Goal: Task Accomplishment & Management: Manage account settings

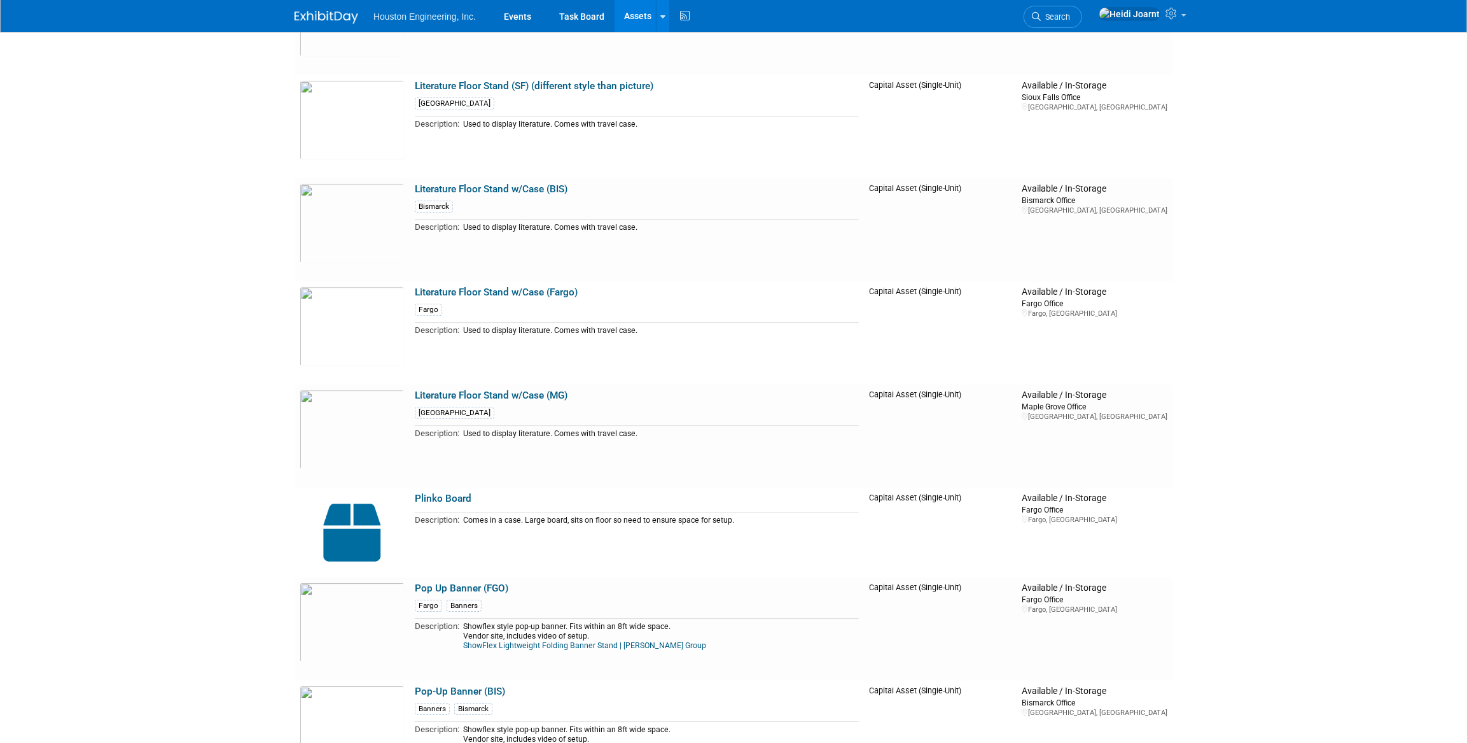
scroll to position [2776, 0]
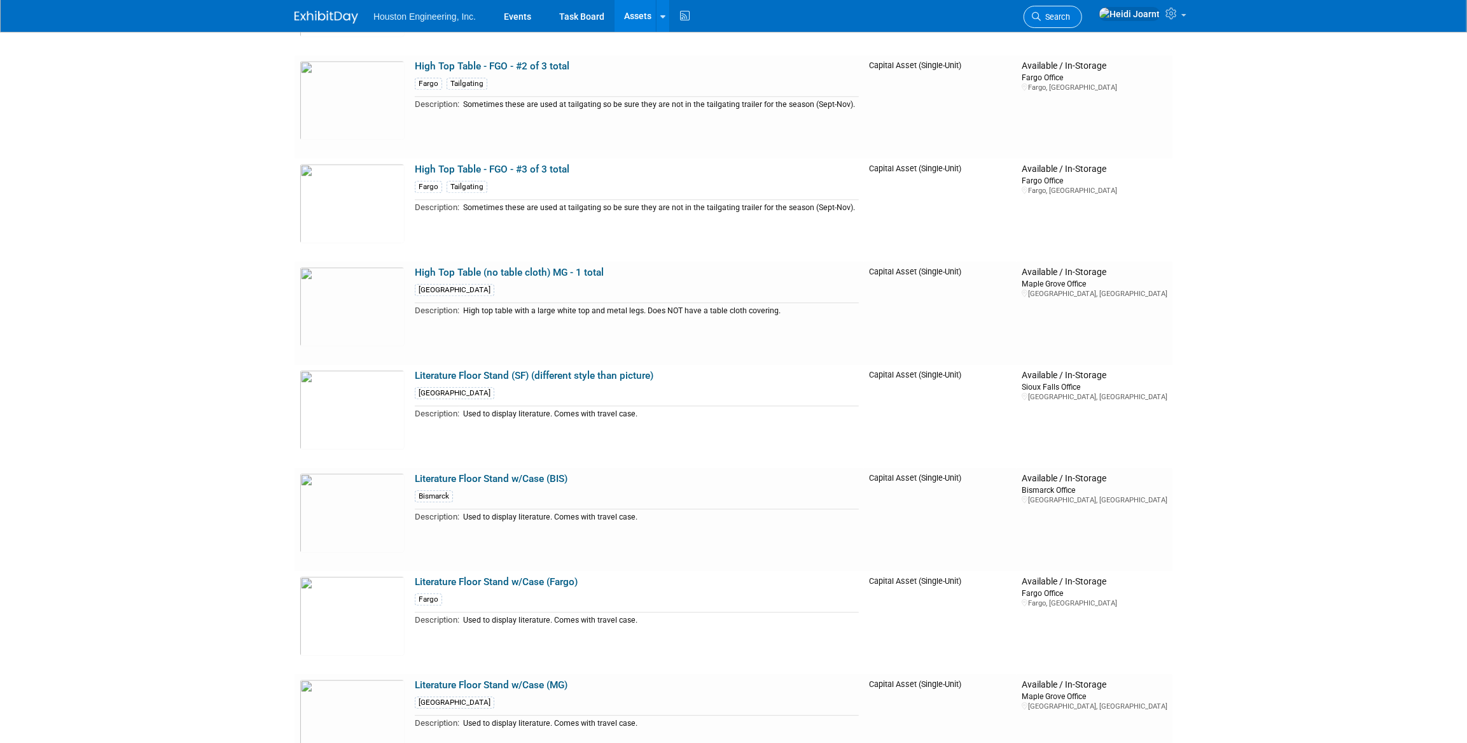
click at [1070, 19] on span "Search" at bounding box center [1055, 17] width 29 height 10
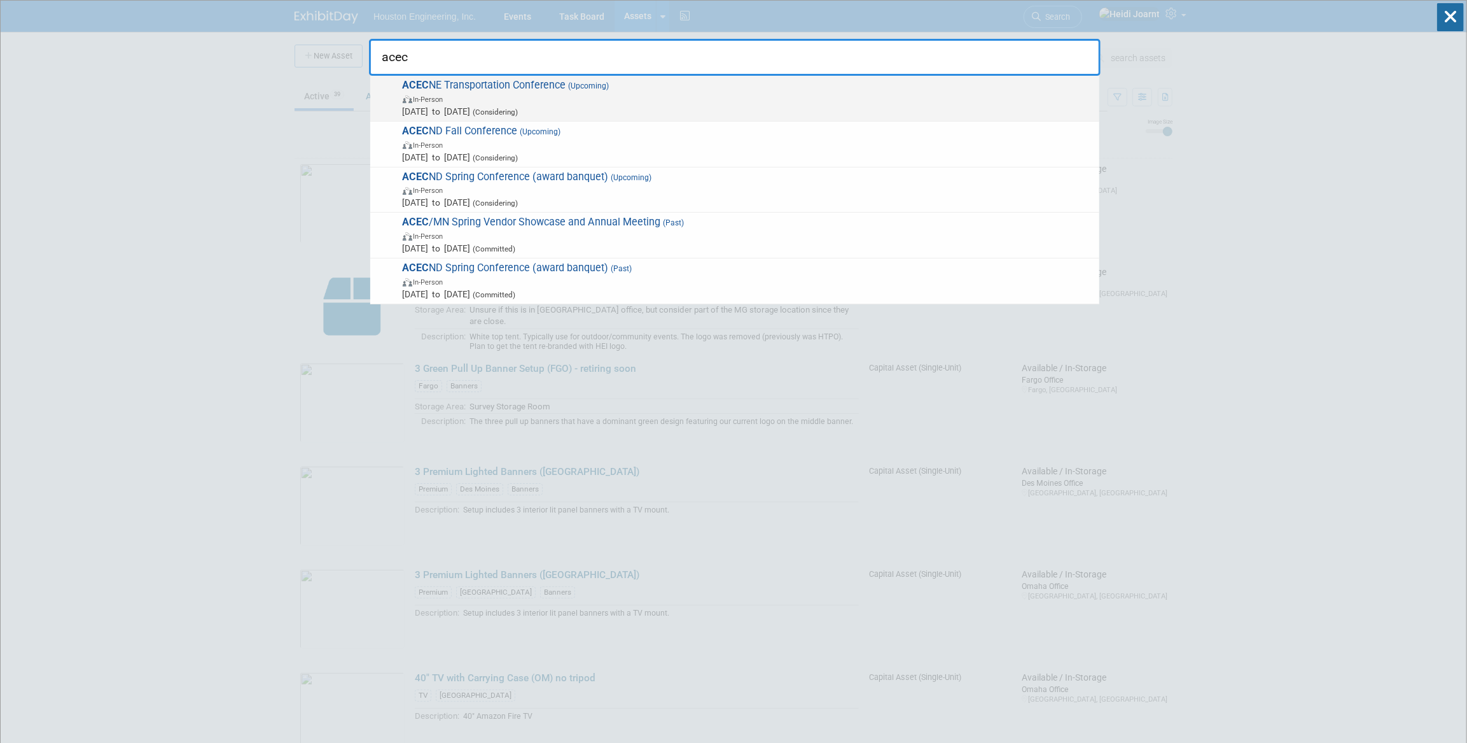
type input "acec"
click at [663, 102] on span "In-Person" at bounding box center [748, 98] width 690 height 13
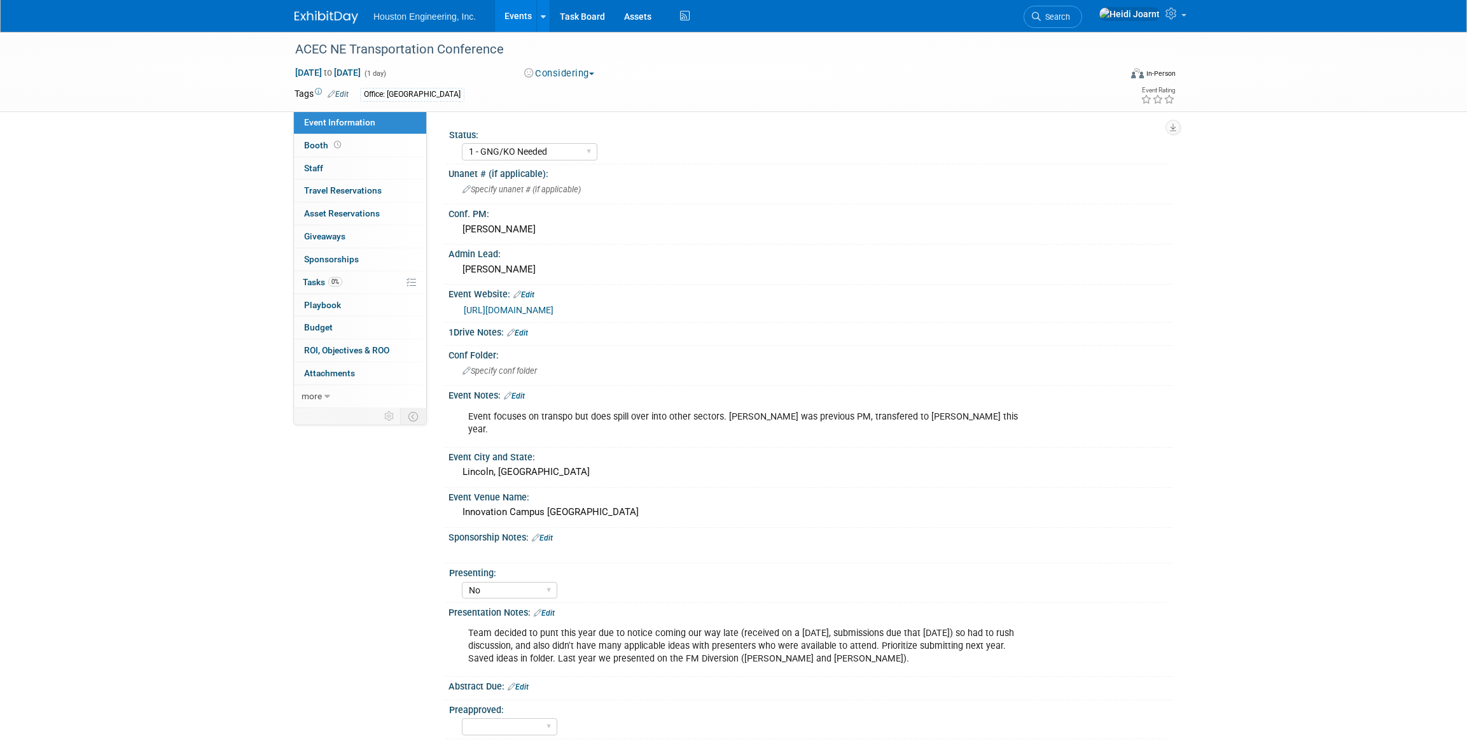
select select "1 - GNG/KO Needed"
select select "No"
select select "Multi-sector/Any/All"
click at [554, 305] on link "https://business.acecnebraska.org/events/Details/2025-transportation-conference…" at bounding box center [509, 310] width 90 height 10
click at [526, 22] on link "Events" at bounding box center [518, 16] width 46 height 32
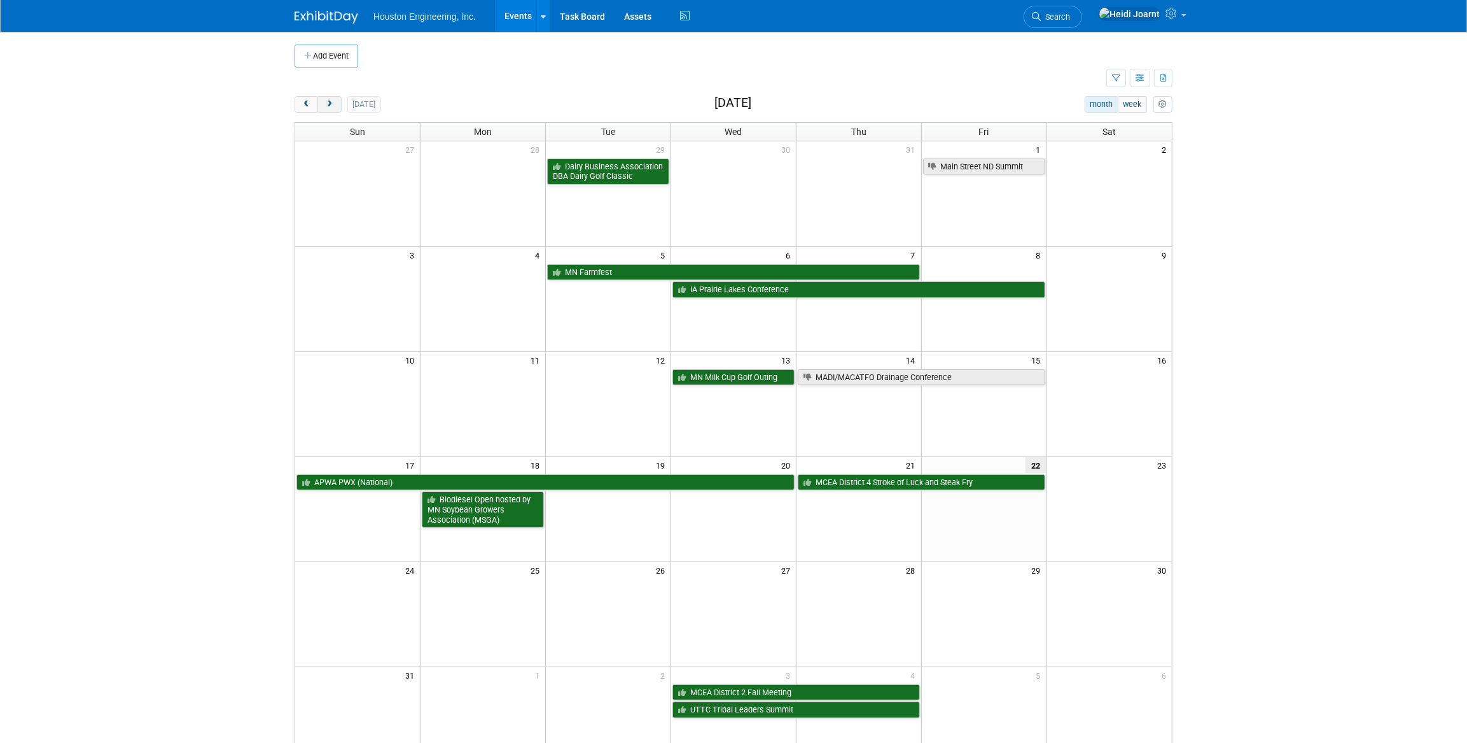
click at [331, 108] on span "next" at bounding box center [330, 105] width 10 height 8
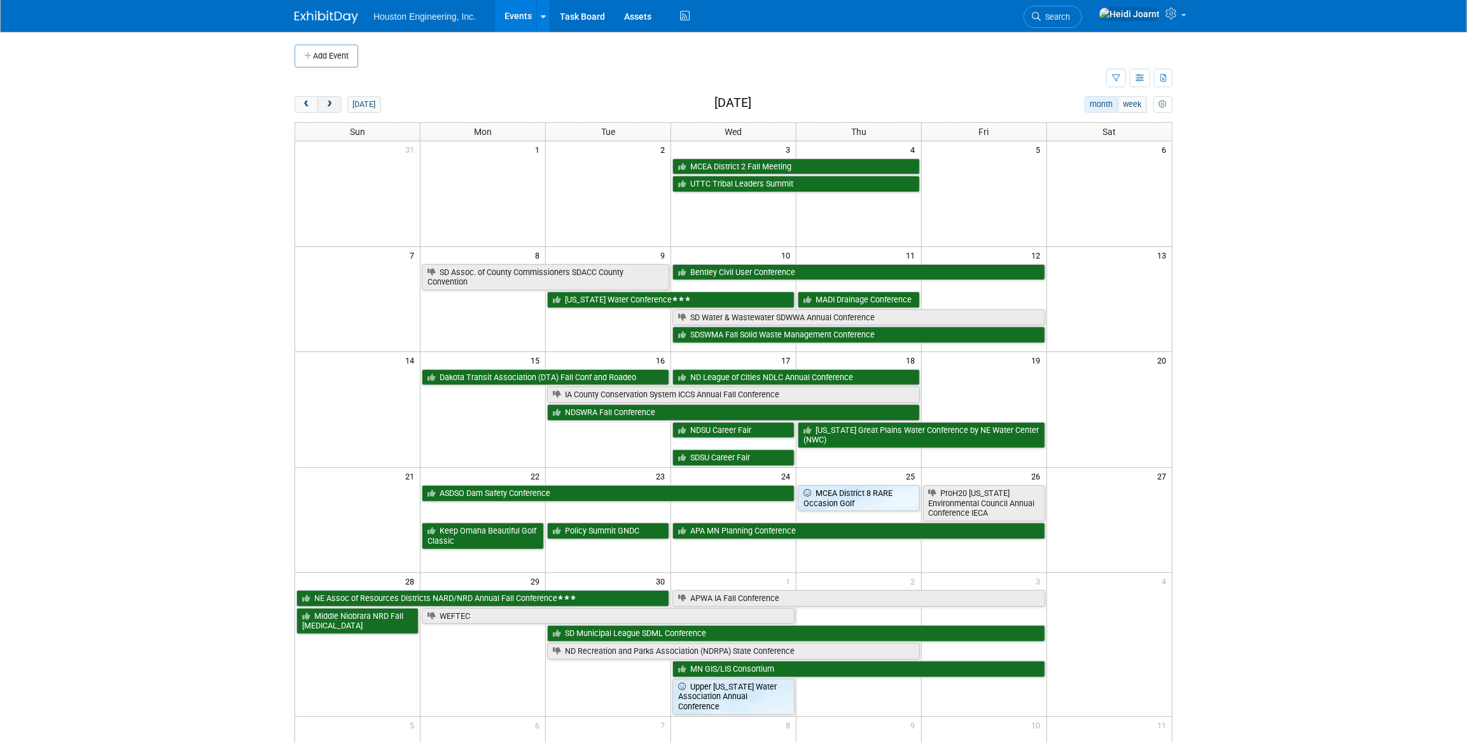
click at [326, 102] on span "next" at bounding box center [330, 105] width 10 height 8
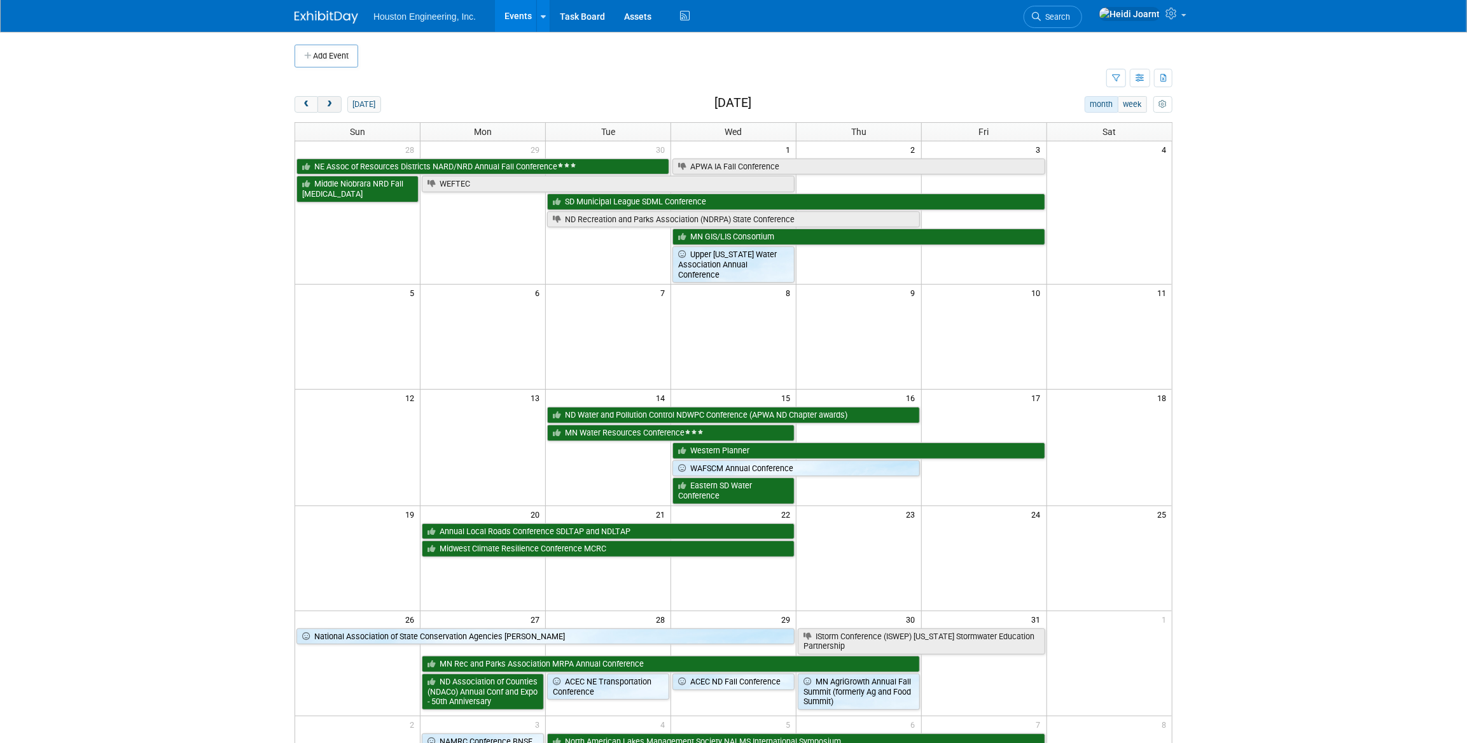
click at [326, 102] on span "next" at bounding box center [330, 105] width 10 height 8
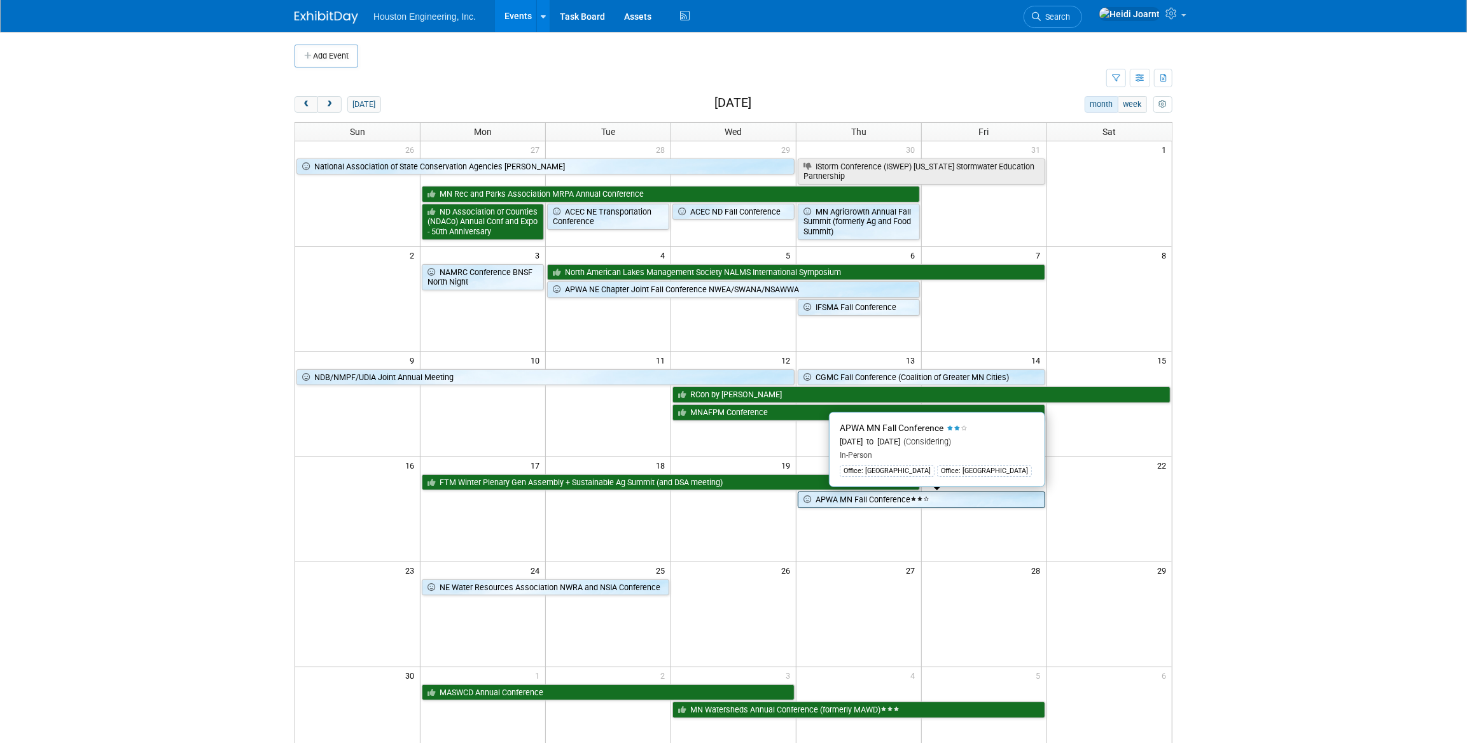
click at [846, 500] on link "APWA MN Fall Conference" at bounding box center [922, 499] width 248 height 17
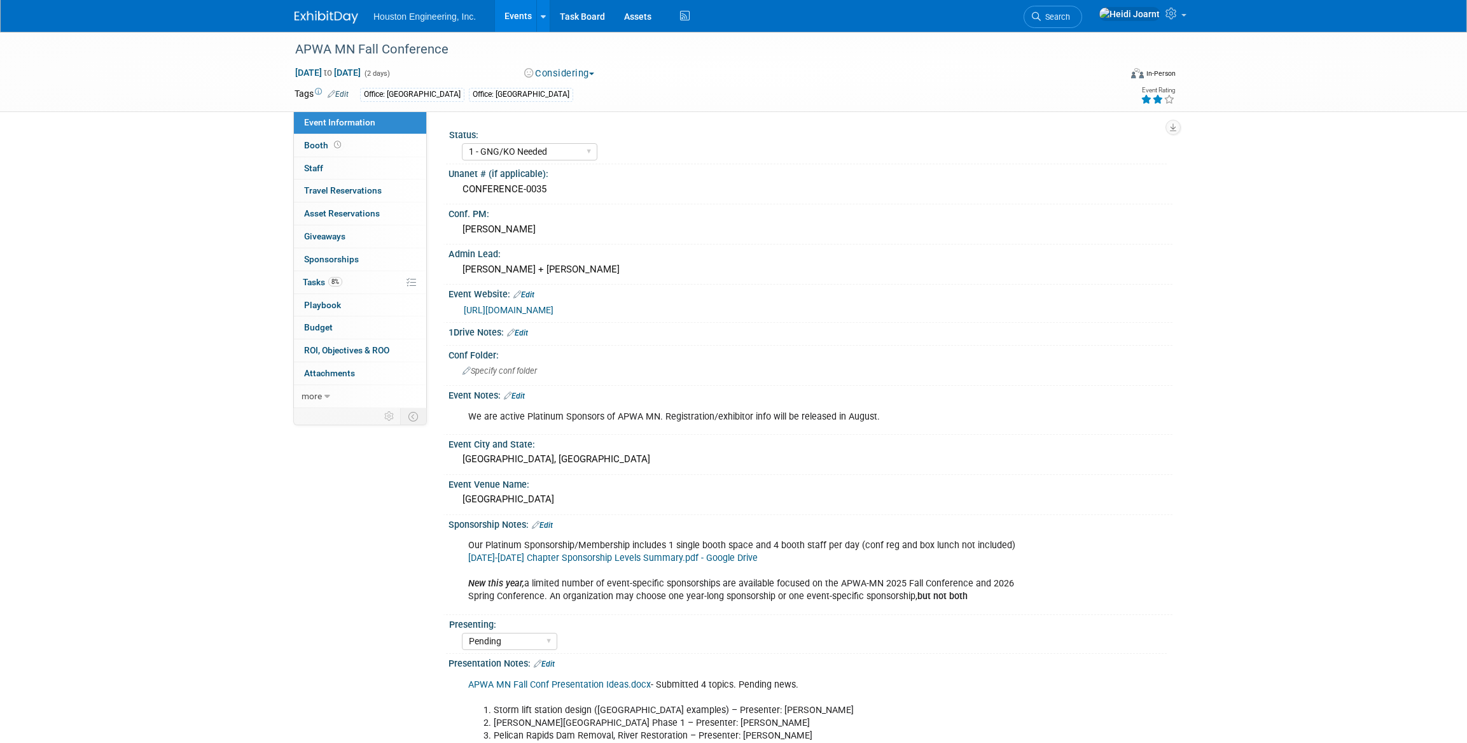
select select "1 - GNG/KO Needed"
select select "Pending"
select select "Multi-sector/Any/All"
click at [1082, 3] on li "Search" at bounding box center [1053, 15] width 59 height 31
click at [1070, 16] on span "Search" at bounding box center [1055, 17] width 29 height 10
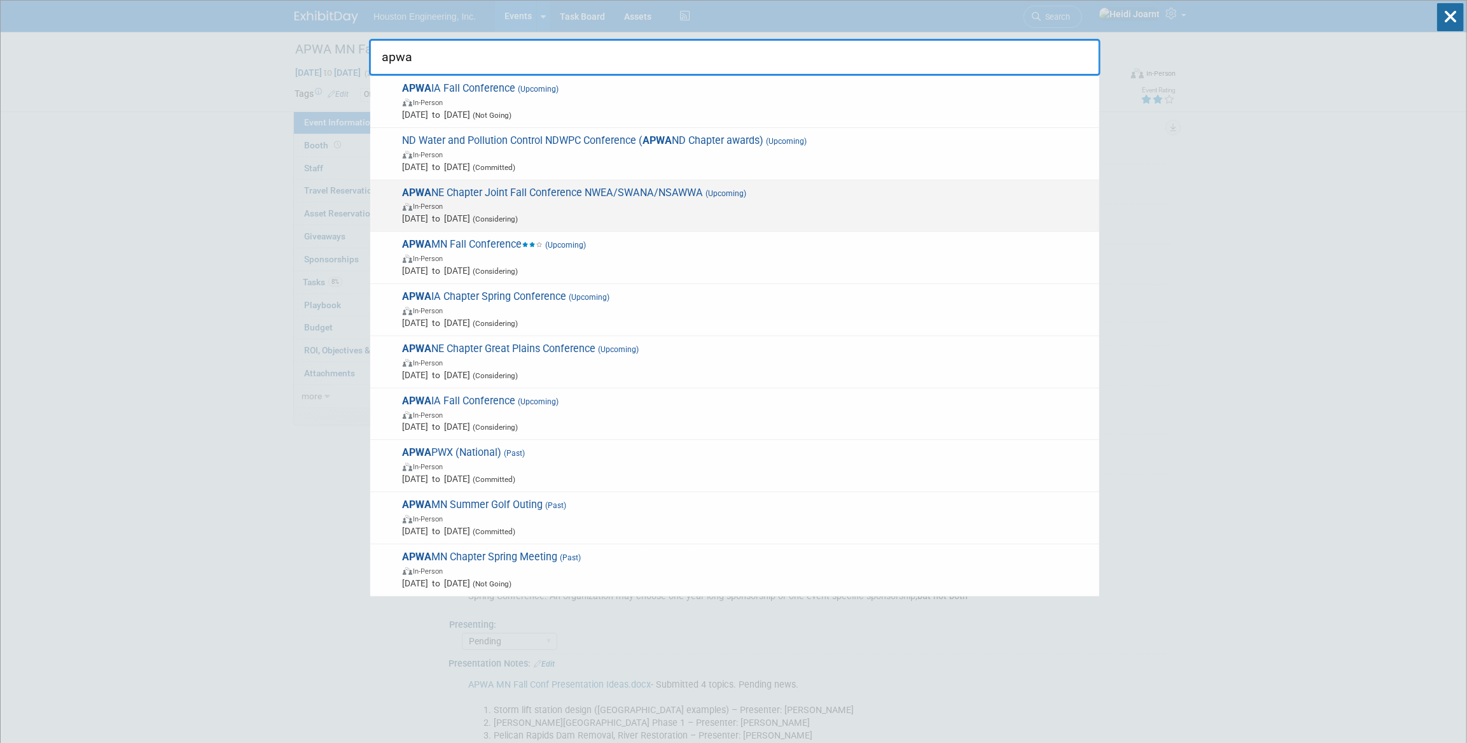
type input "apwa"
click at [544, 199] on span "In-Person" at bounding box center [748, 205] width 690 height 13
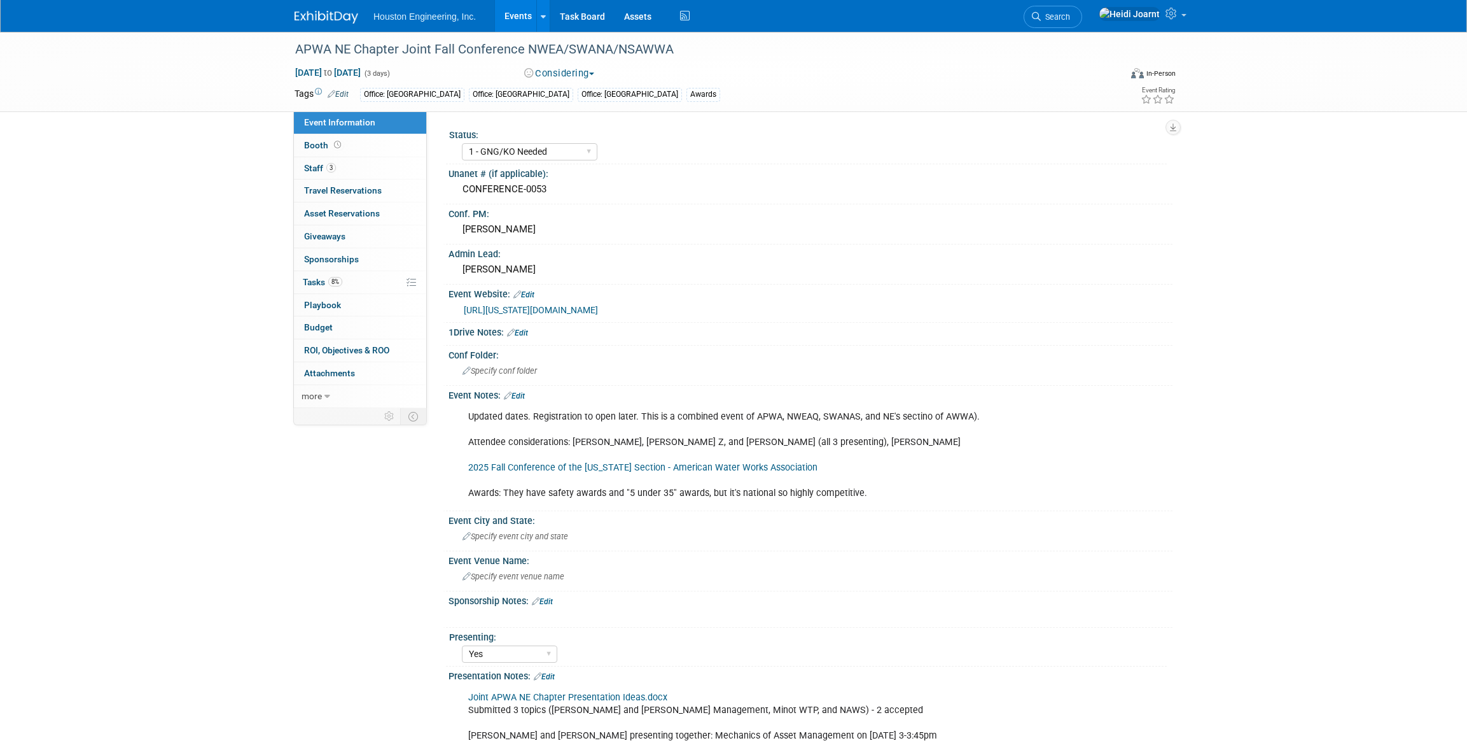
select select "1 - GNG/KO Needed"
select select "Yes"
select select "Multi-sector/Any/All"
click at [522, 370] on span "Specify conf folder" at bounding box center [500, 371] width 74 height 10
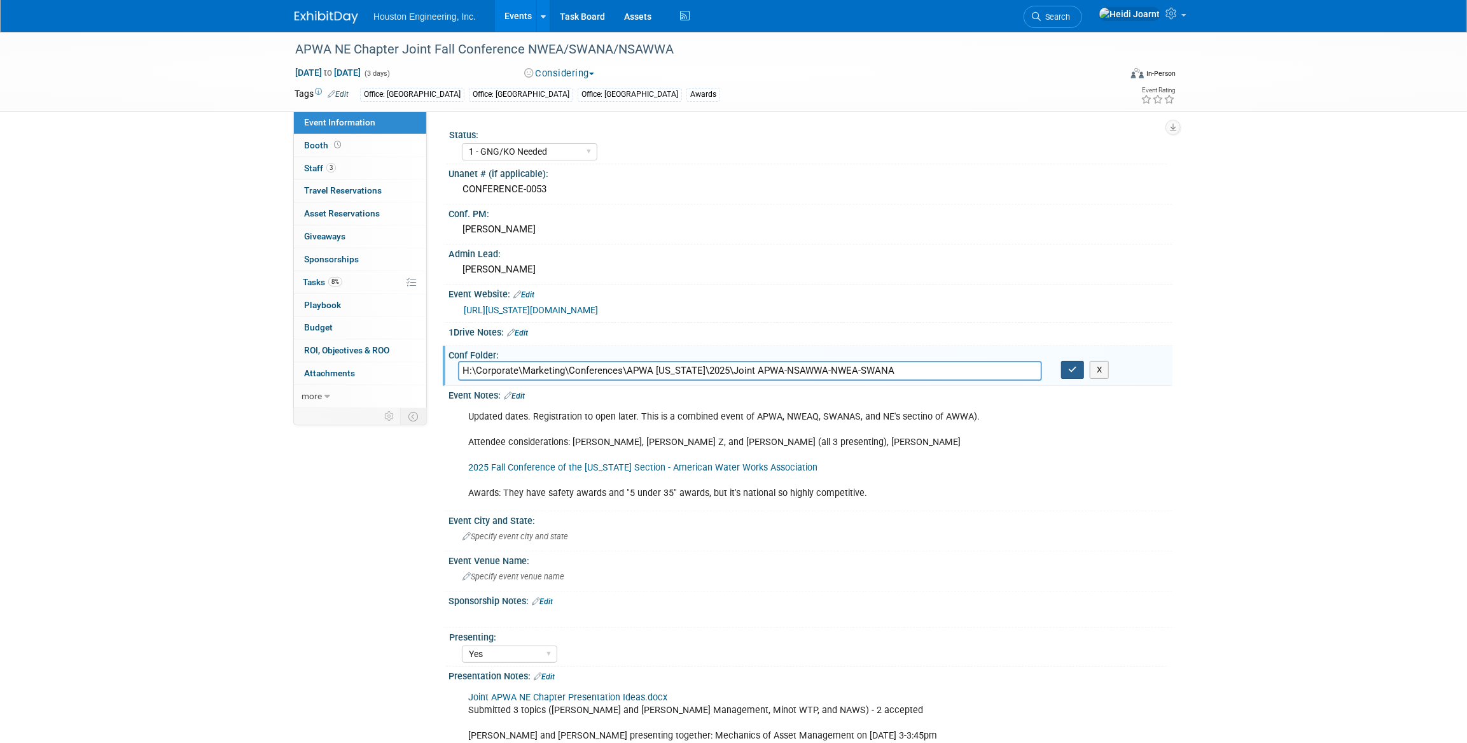
type input "H:\Corporate\Marketing\Conferences\APWA [US_STATE]\2025\Joint APWA-NSAWWA-NWEA-…"
click at [1069, 368] on icon "button" at bounding box center [1072, 369] width 9 height 8
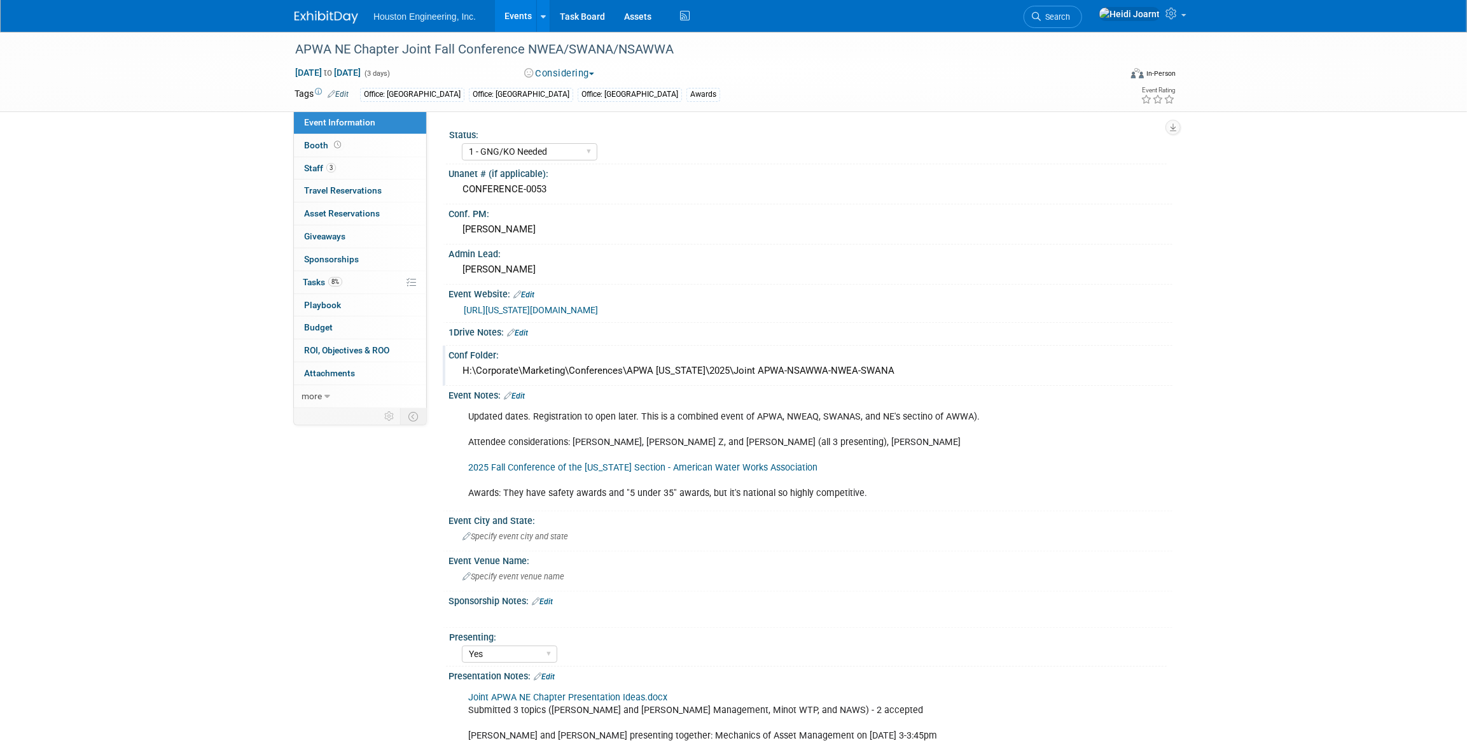
click at [598, 308] on link "[URL][US_STATE][DOMAIN_NAME]" at bounding box center [531, 310] width 134 height 10
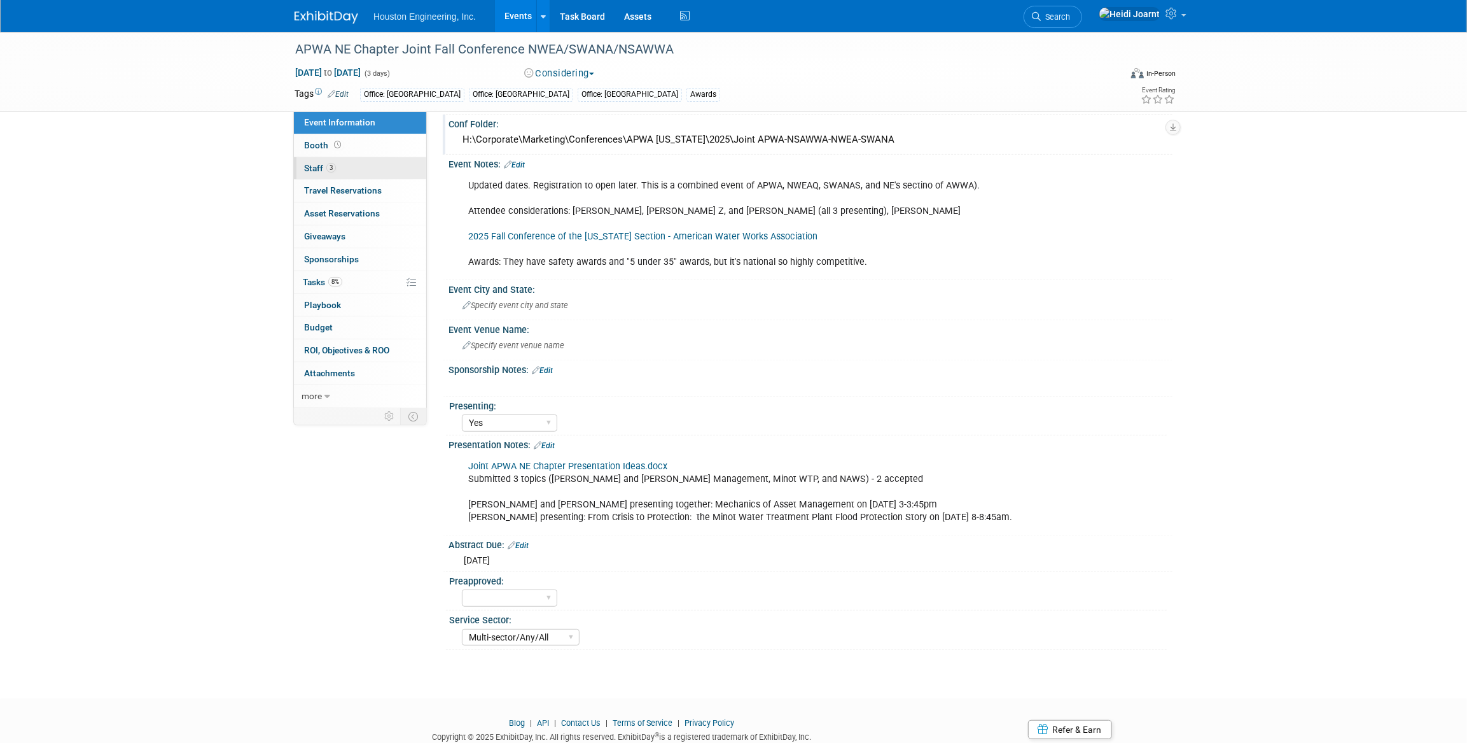
click at [333, 171] on span "3" at bounding box center [331, 168] width 10 height 10
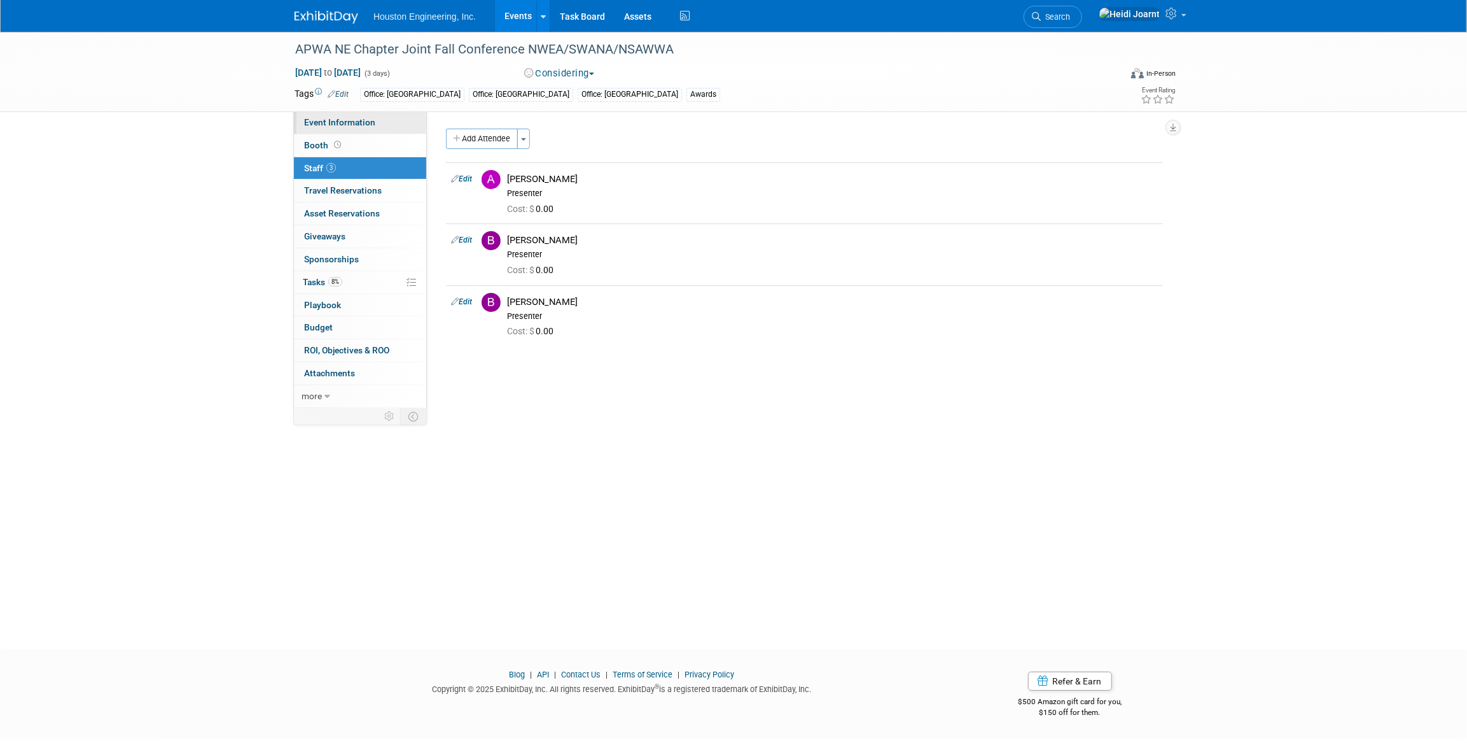
click at [327, 124] on span "Event Information" at bounding box center [339, 122] width 71 height 10
select select "1 - GNG/KO Needed"
select select "Yes"
select select "Multi-sector/Any/All"
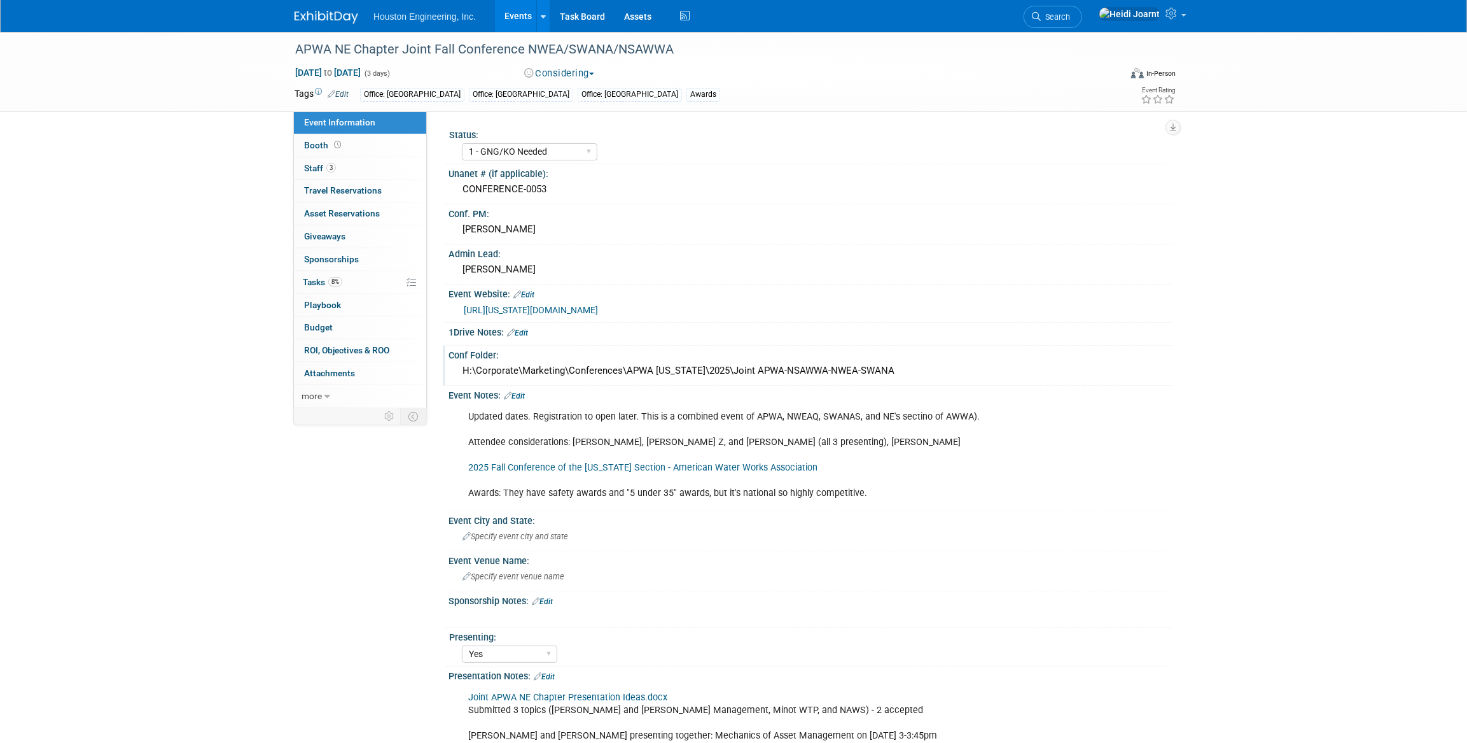
scroll to position [231, 0]
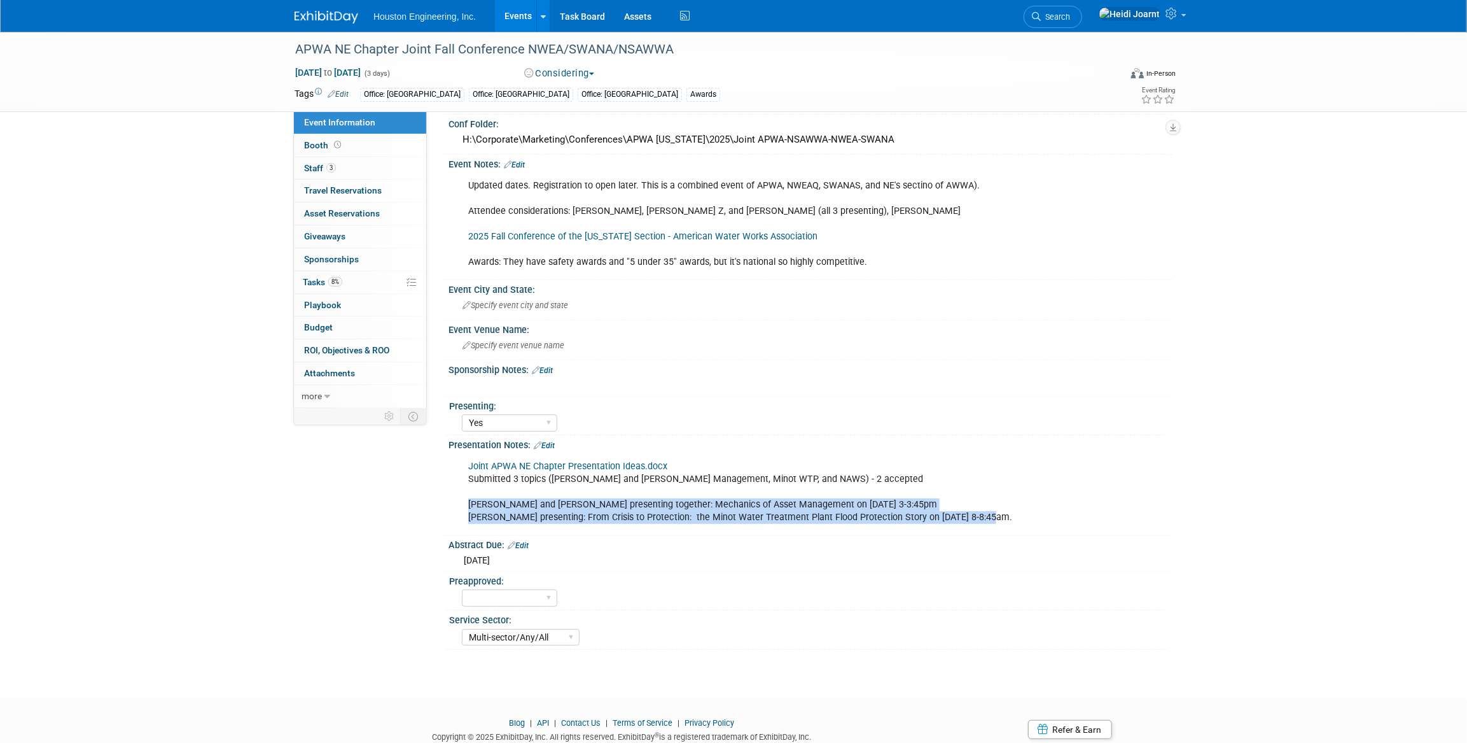
drag, startPoint x: 468, startPoint y: 503, endPoint x: 1028, endPoint y: 520, distance: 560.2
click at [1028, 520] on div "Joint APWA NE Chapter Presentation Ideas.docx Submitted 3 topics ([PERSON_NAME]…" at bounding box center [745, 492] width 573 height 76
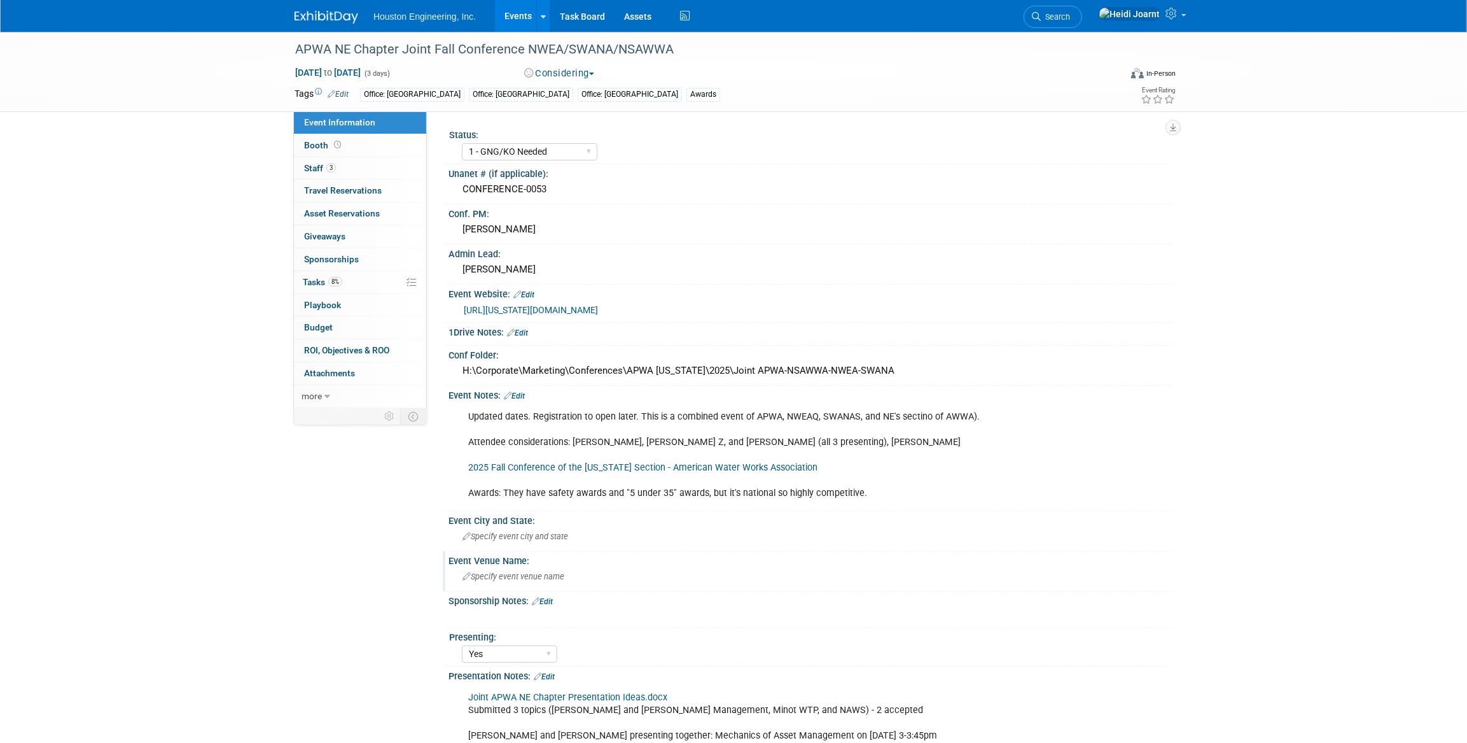
click at [510, 573] on span "Specify event venue name" at bounding box center [514, 576] width 102 height 10
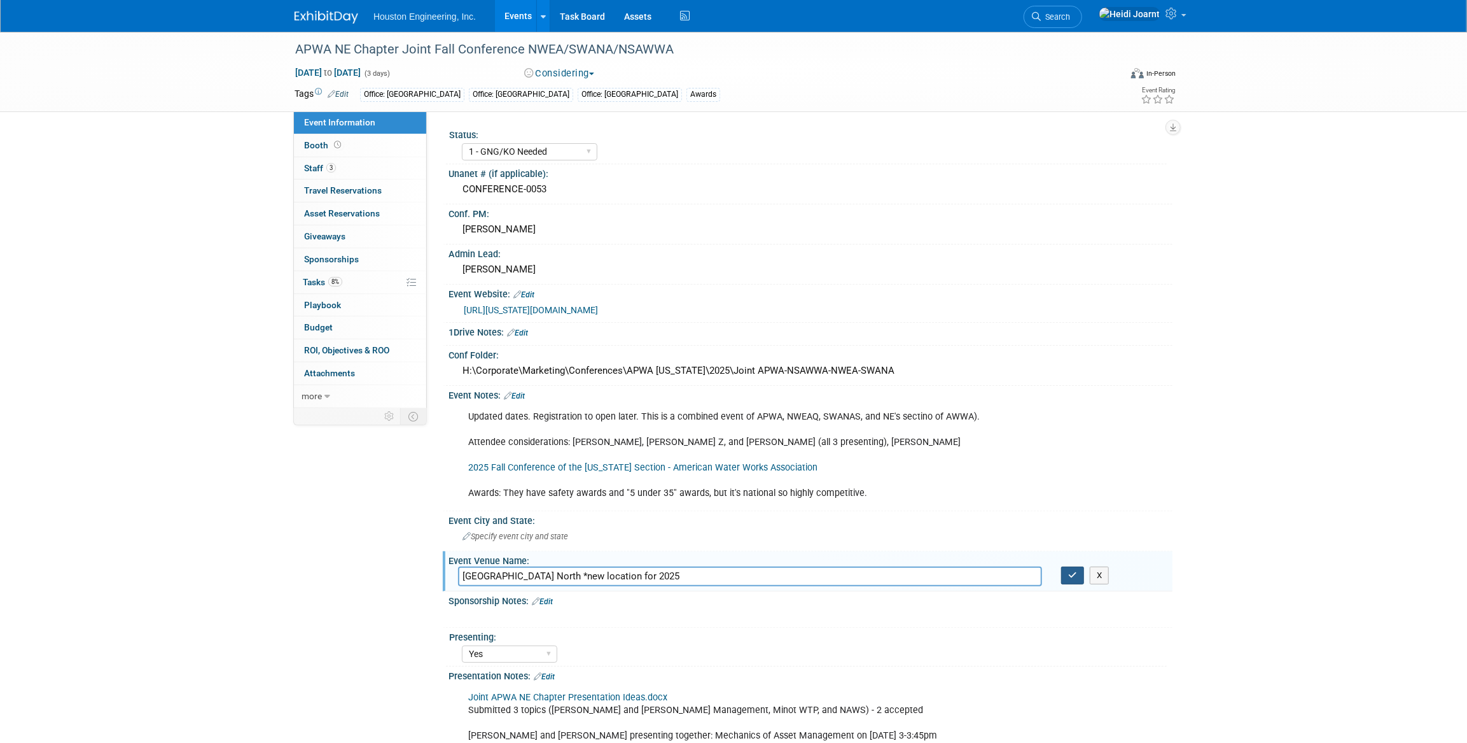
type input "[GEOGRAPHIC_DATA] North *new location for 2025"
click at [1073, 574] on icon "button" at bounding box center [1072, 575] width 9 height 8
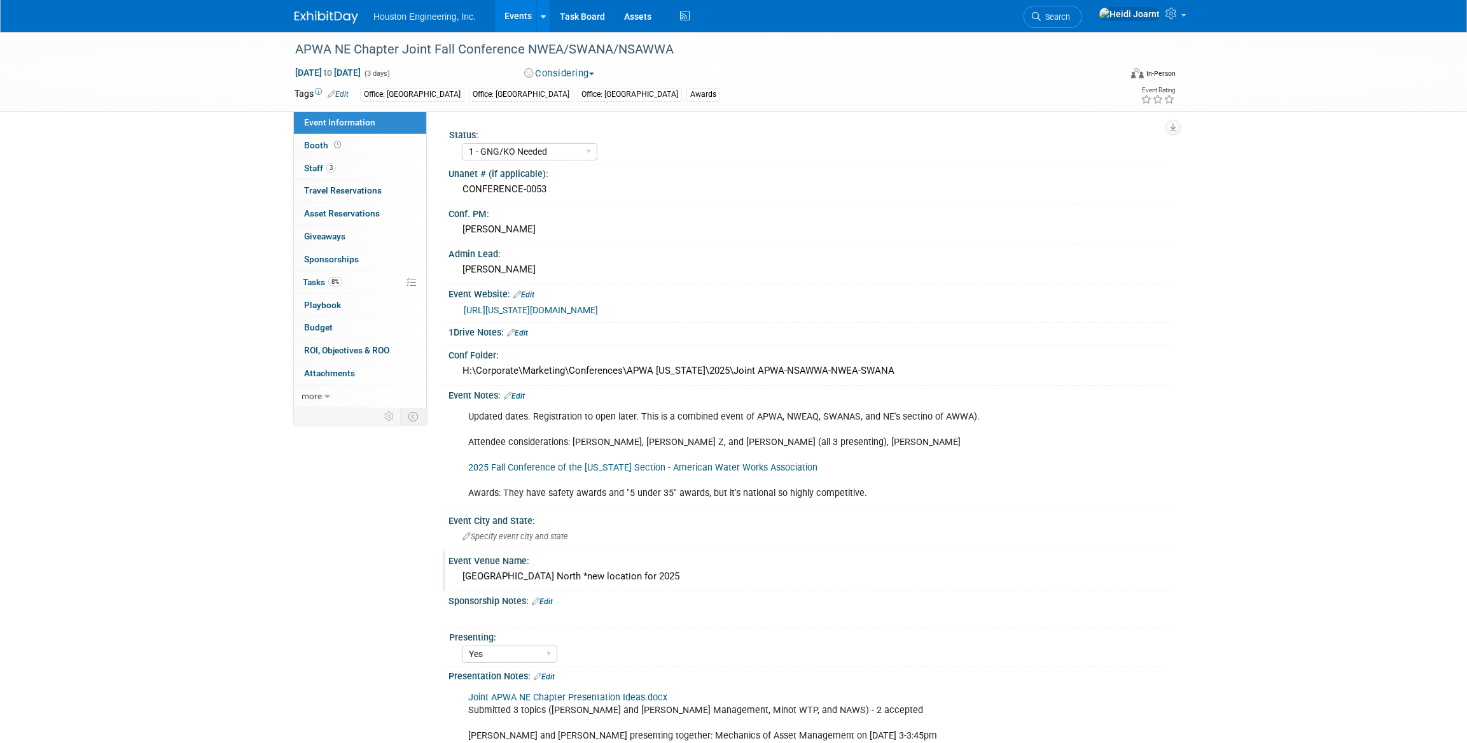
click at [531, 292] on link "Edit" at bounding box center [524, 294] width 21 height 9
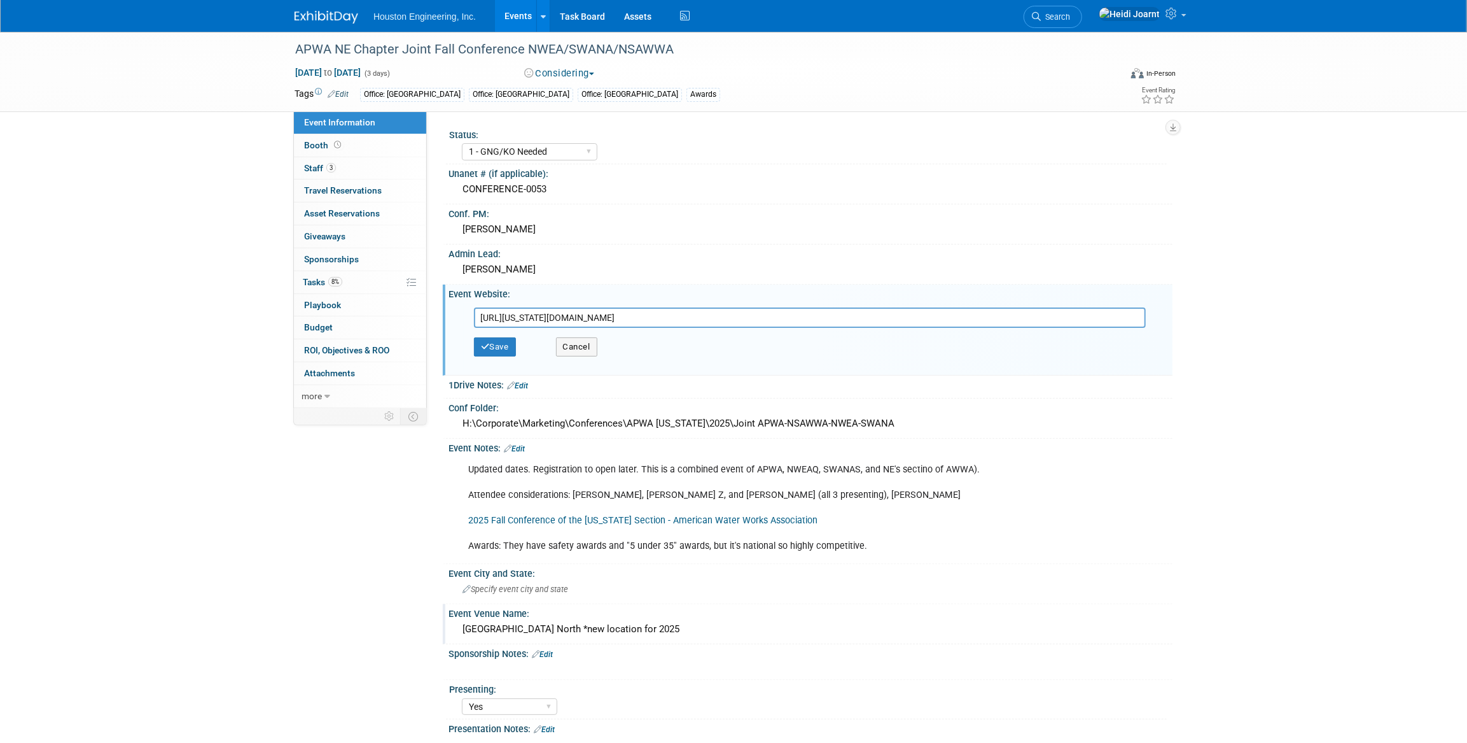
click at [839, 316] on input "[URL][US_STATE][DOMAIN_NAME]" at bounding box center [810, 317] width 672 height 20
drag, startPoint x: 839, startPoint y: 316, endPoint x: 440, endPoint y: 302, distance: 398.6
click at [440, 302] on div "Status: 1 - GNG/KO Needed 2 - Post KO/Active Planning 3 - Reg/Prep Done Unanet …" at bounding box center [800, 258] width 746 height 295
click at [578, 352] on button "Cancel" at bounding box center [576, 346] width 41 height 19
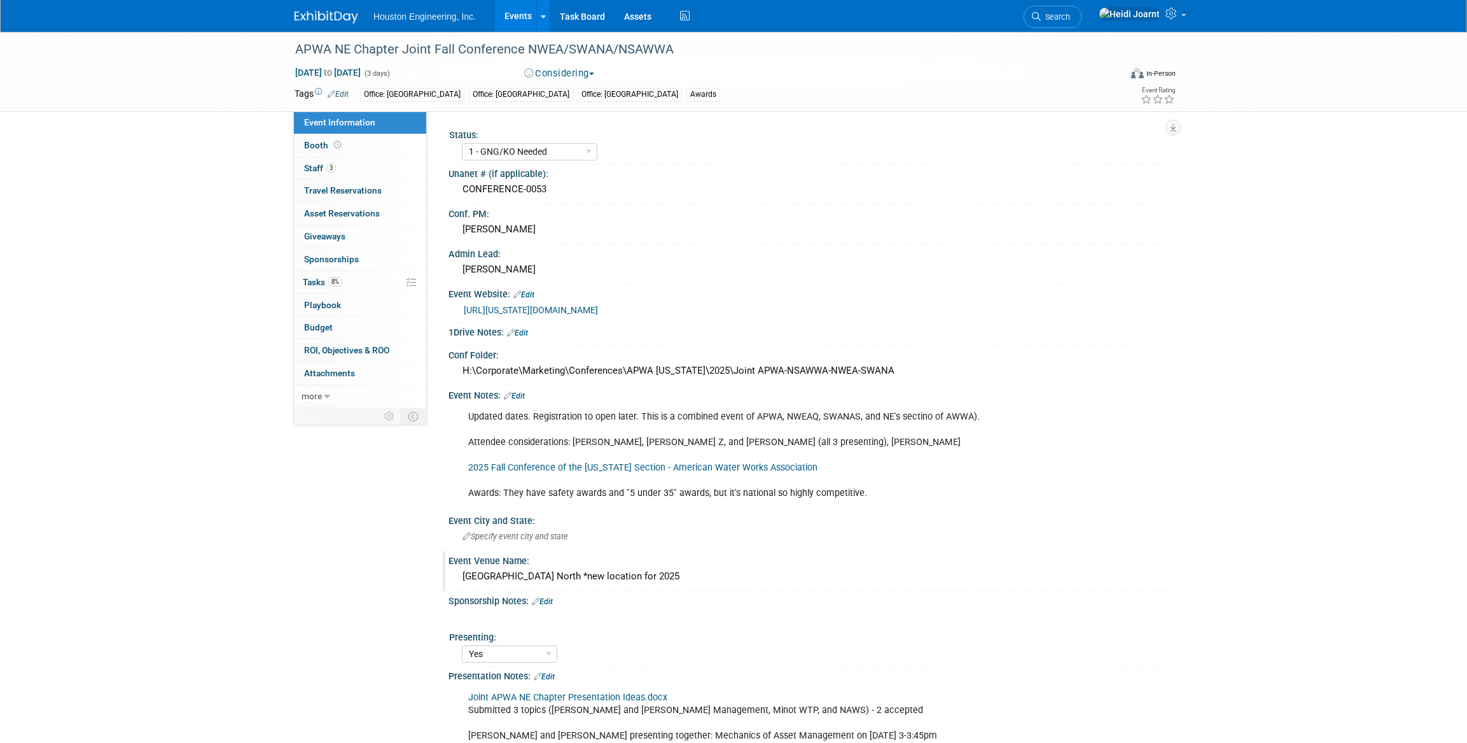
click at [523, 392] on link "Edit" at bounding box center [514, 395] width 21 height 9
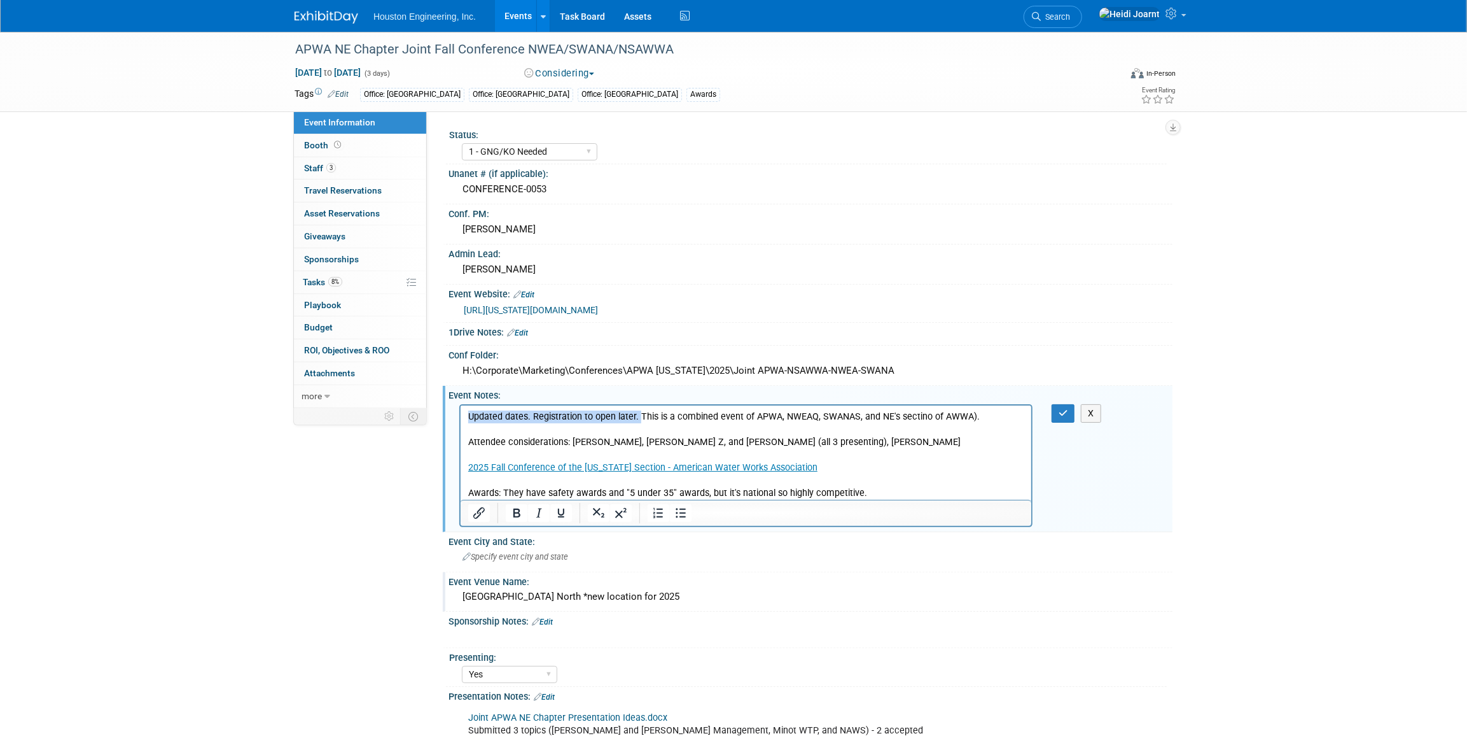
drag, startPoint x: 639, startPoint y: 416, endPoint x: 462, endPoint y: 414, distance: 176.9
click at [462, 414] on html "Updated dates. Registration to open later. This is a combined event of APWA, NW…" at bounding box center [745, 452] width 571 height 95
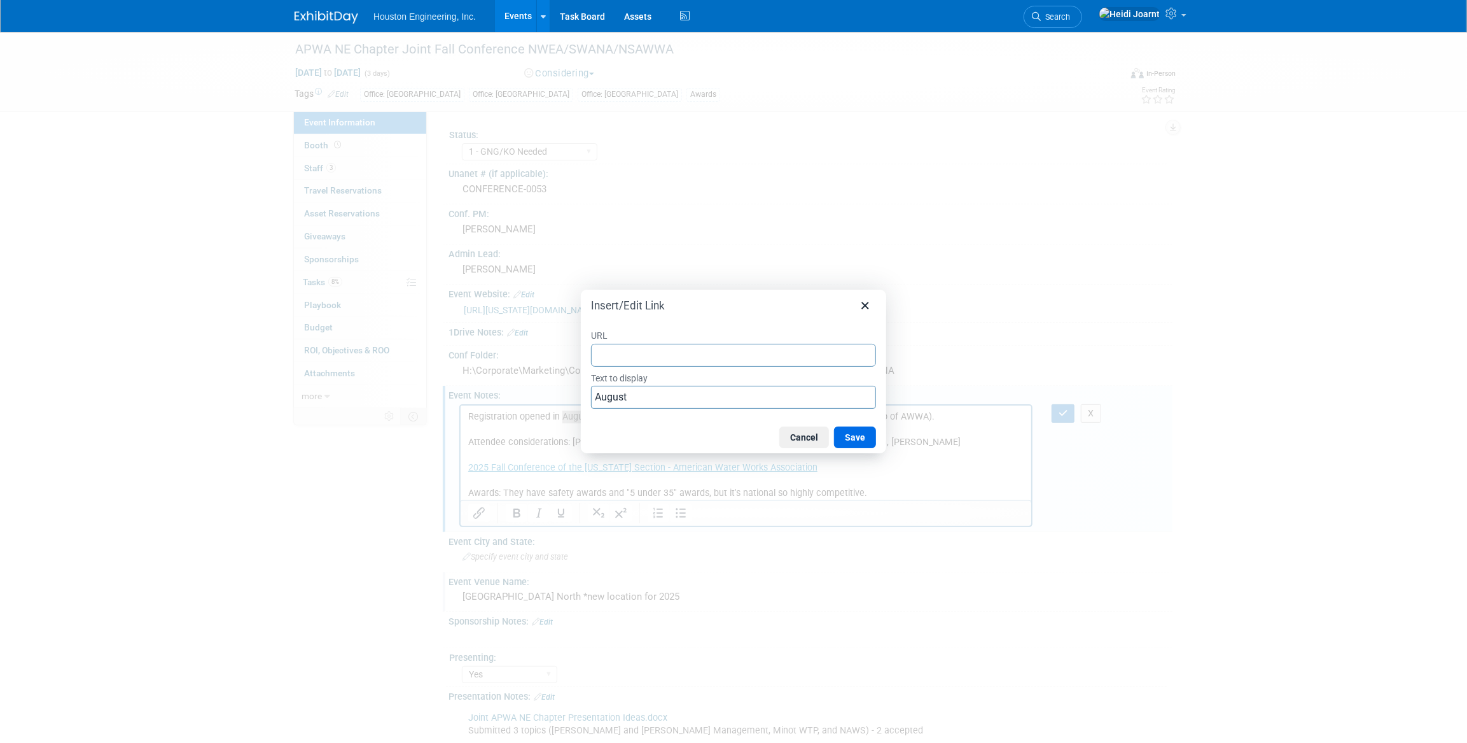
type input "[URL][DOMAIN_NAME]"
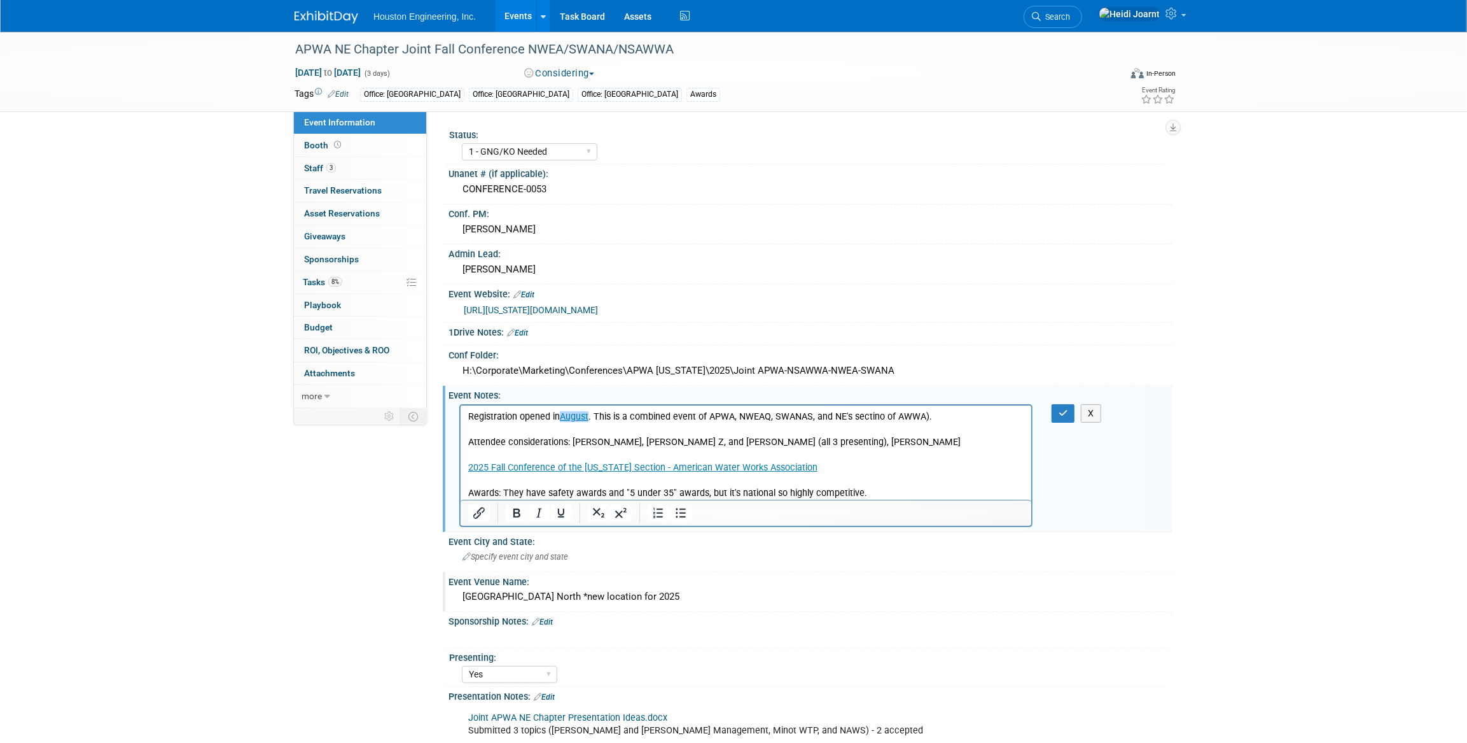
click at [655, 440] on p "Registration opened in August . This is a combined event of APWA, NWEAQ, SWANAS…" at bounding box center [746, 455] width 556 height 90
click at [827, 480] on p "Registration opened in August . This is a combined event of APWA, NWEAQ, SWANAS…" at bounding box center [746, 455] width 556 height 90
click at [1066, 412] on icon "button" at bounding box center [1064, 413] width 10 height 9
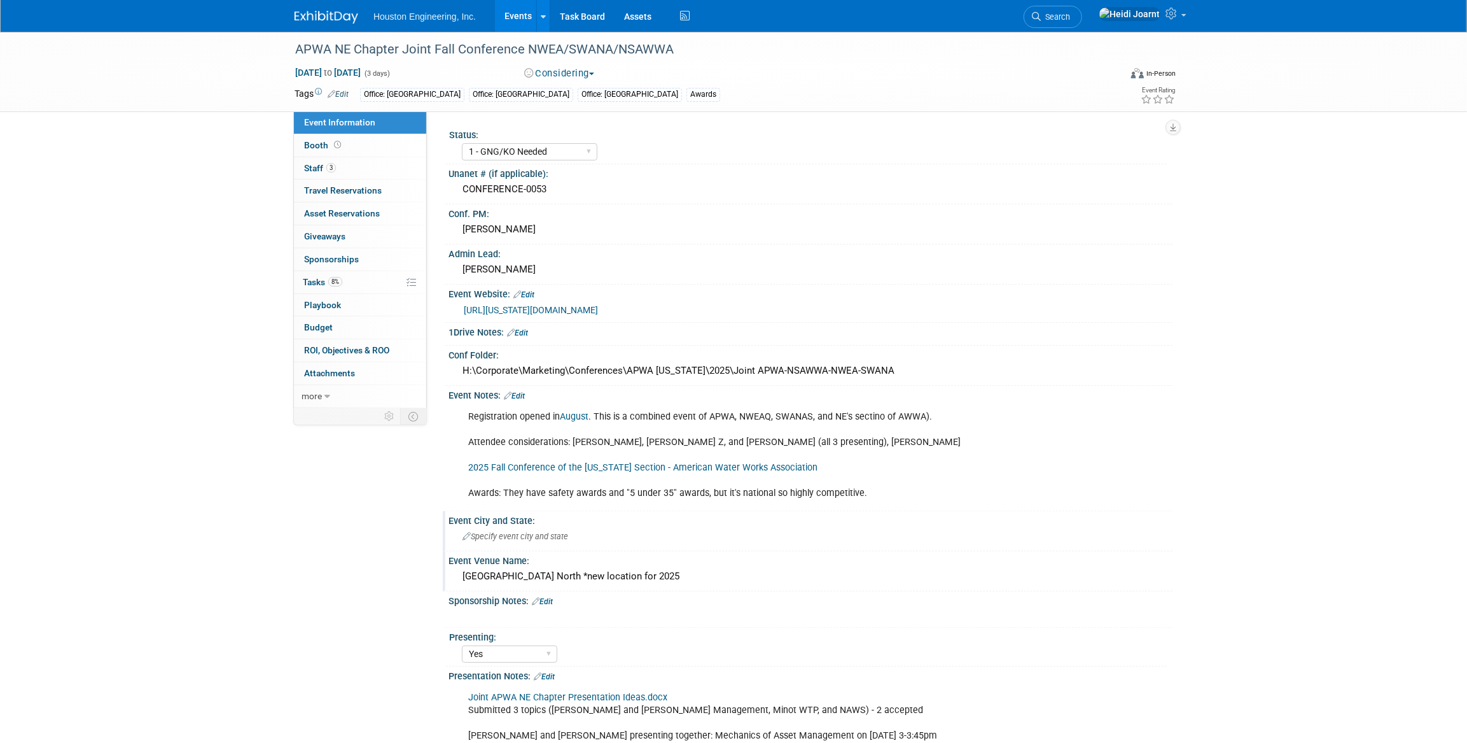
click at [547, 536] on span "Specify event city and state" at bounding box center [516, 536] width 106 height 10
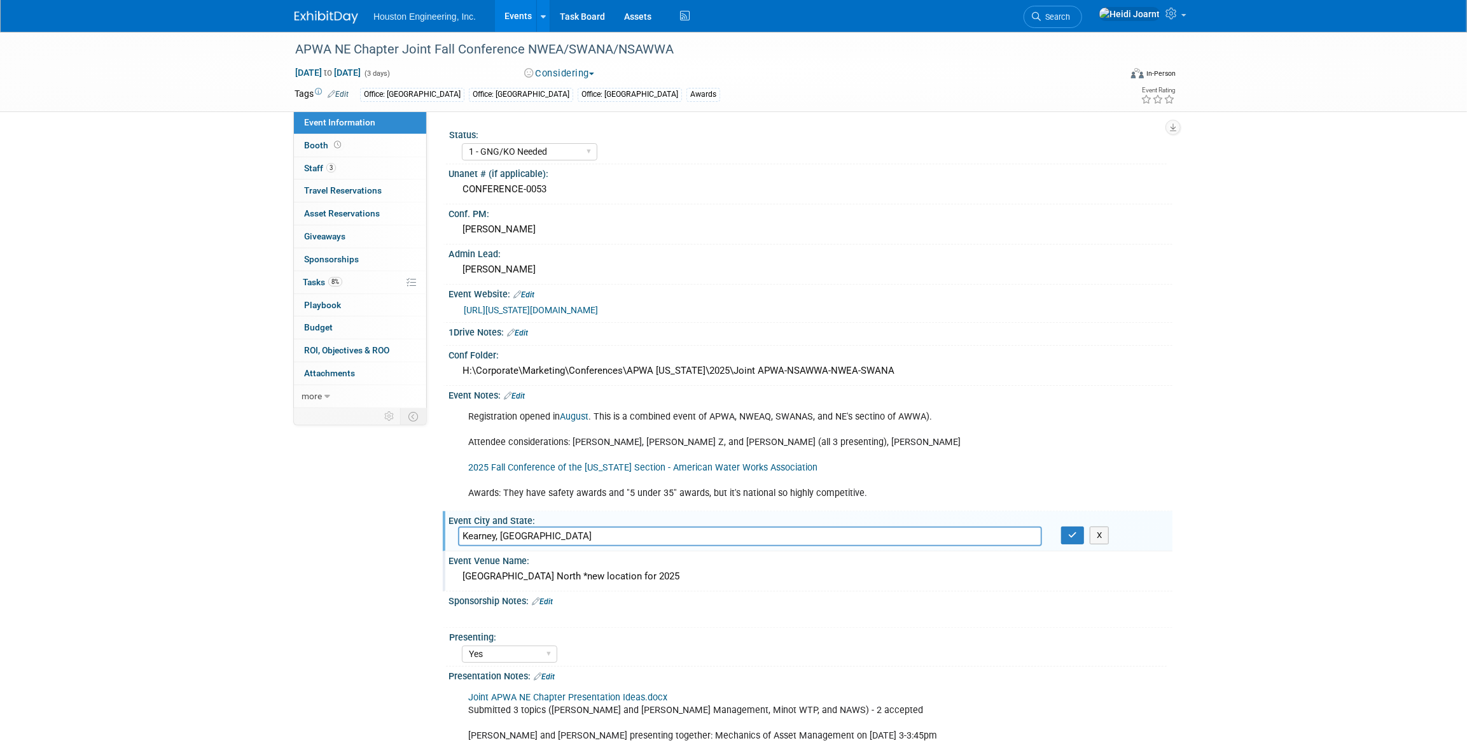
type input "Kearney, [GEOGRAPHIC_DATA]"
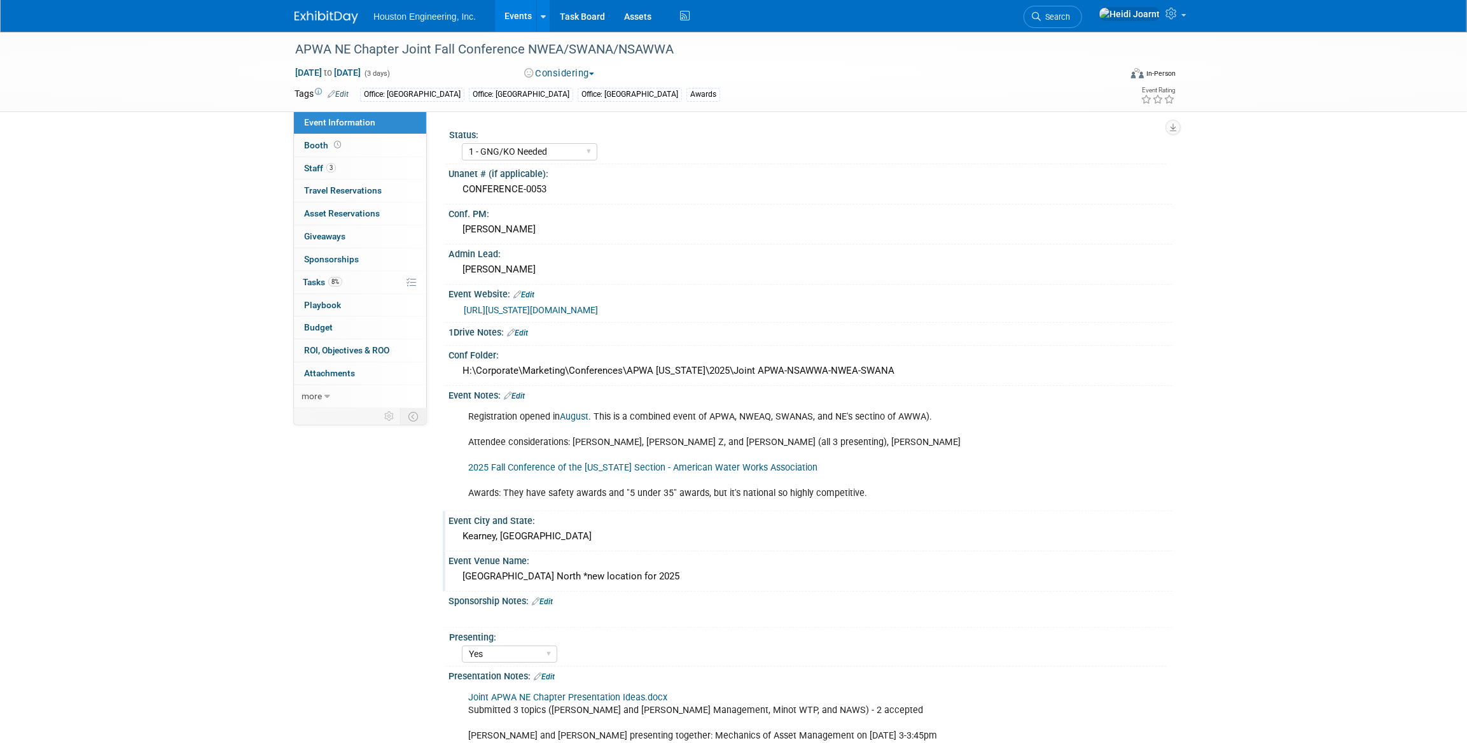
click at [510, 392] on icon at bounding box center [508, 395] width 8 height 8
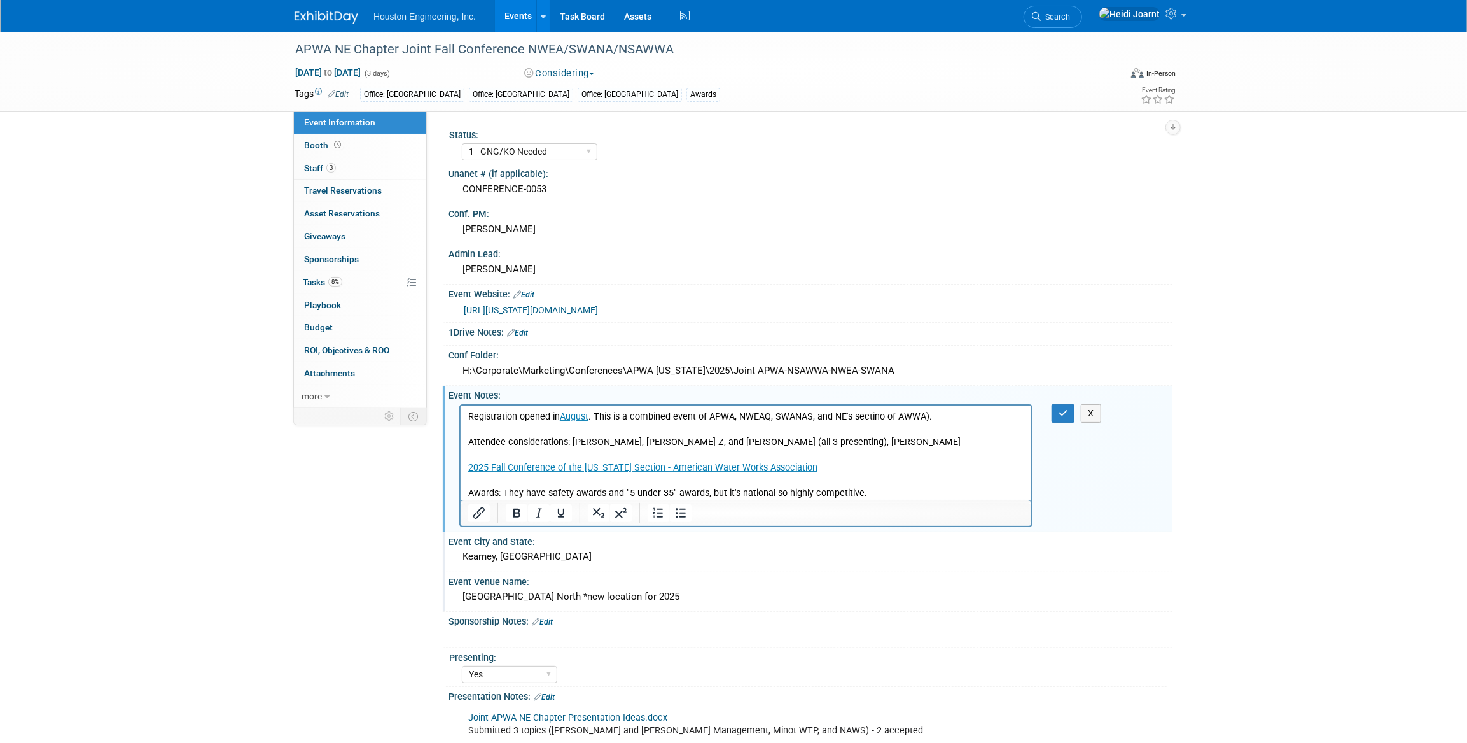
click at [865, 494] on p "Registration opened in August . This is a combined event of APWA, NWEAQ, SWANAS…" at bounding box center [746, 455] width 556 height 90
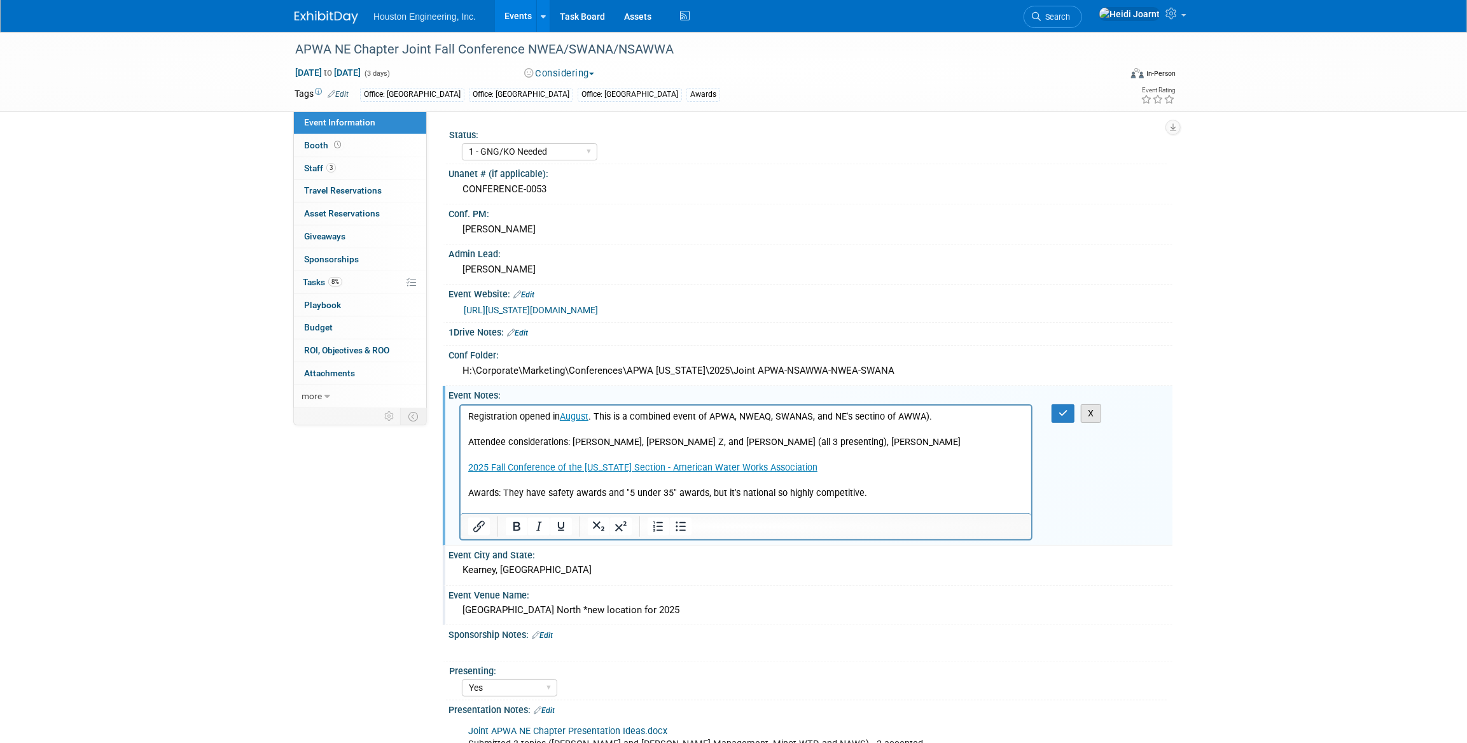
click at [1089, 414] on button "X" at bounding box center [1091, 413] width 20 height 18
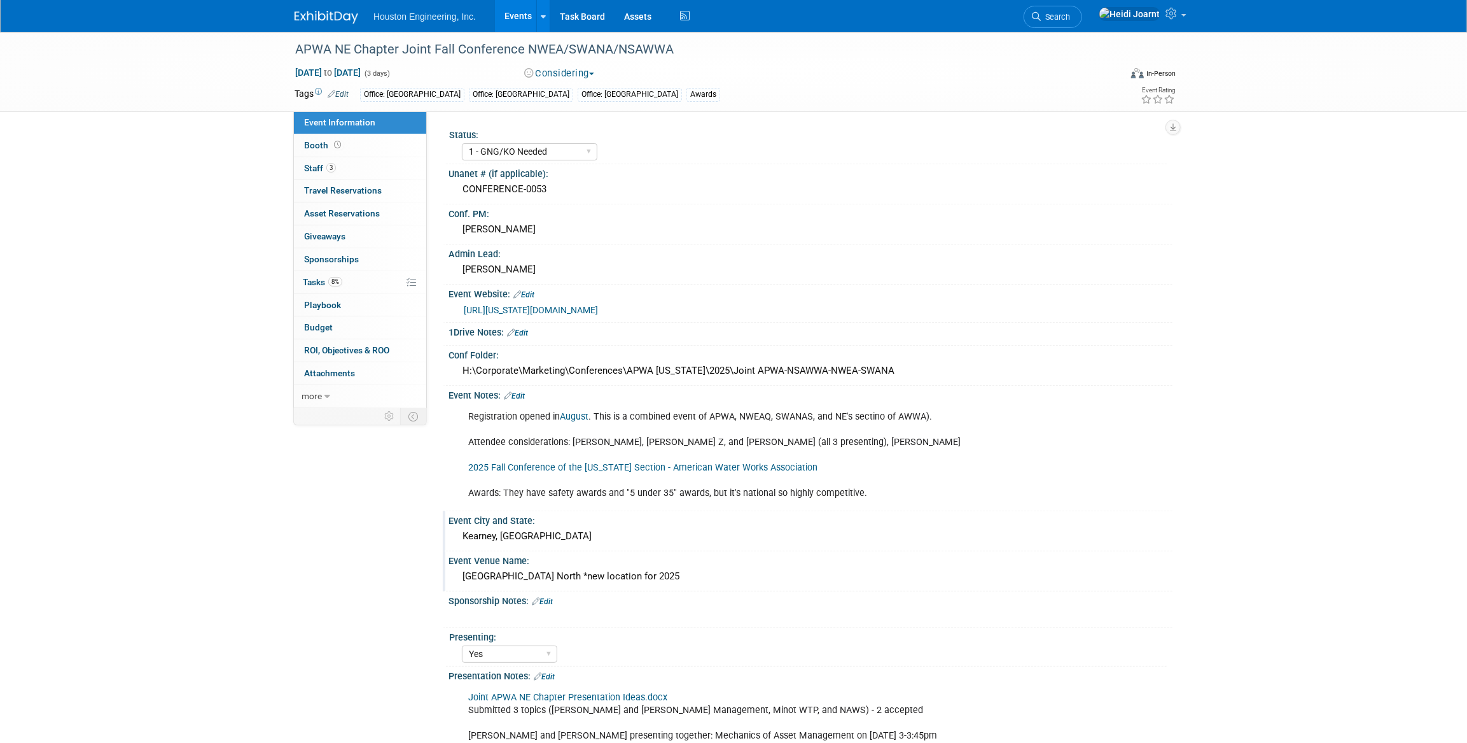
click at [517, 391] on link "Edit" at bounding box center [514, 395] width 21 height 9
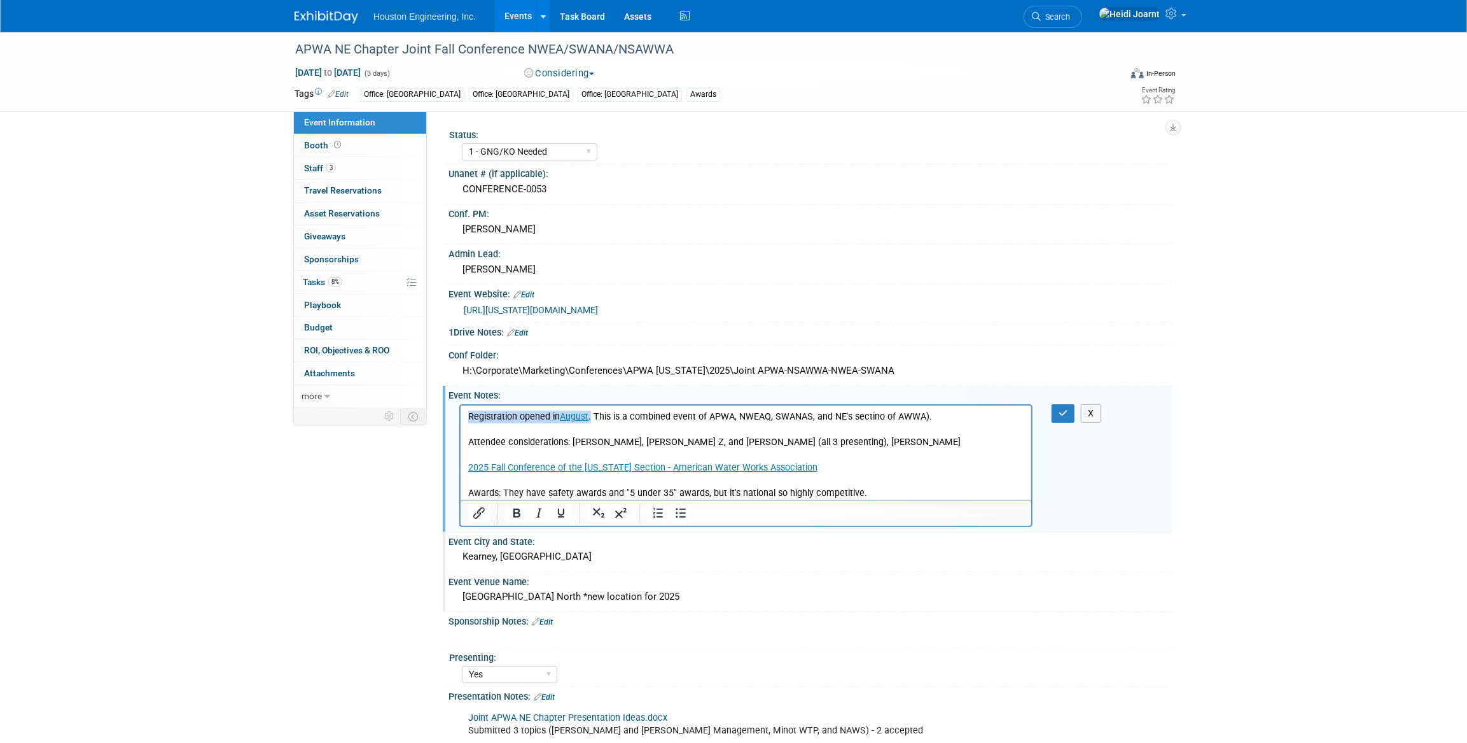
drag, startPoint x: 592, startPoint y: 415, endPoint x: 465, endPoint y: 413, distance: 126.6
click at [465, 413] on html "Registration opened in August . This is a combined event of APWA, NWEAQ, SWANAS…" at bounding box center [745, 452] width 571 height 95
click at [512, 419] on p "Registration opened in August . This is a combined event of APWA, NWEAQ, SWANAS…" at bounding box center [746, 455] width 556 height 90
drag, startPoint x: 557, startPoint y: 414, endPoint x: 455, endPoint y: 416, distance: 102.5
click at [460, 416] on html "Registration opened in August . This is a combined event of APWA, NWEAQ, SWANAS…" at bounding box center [745, 452] width 571 height 95
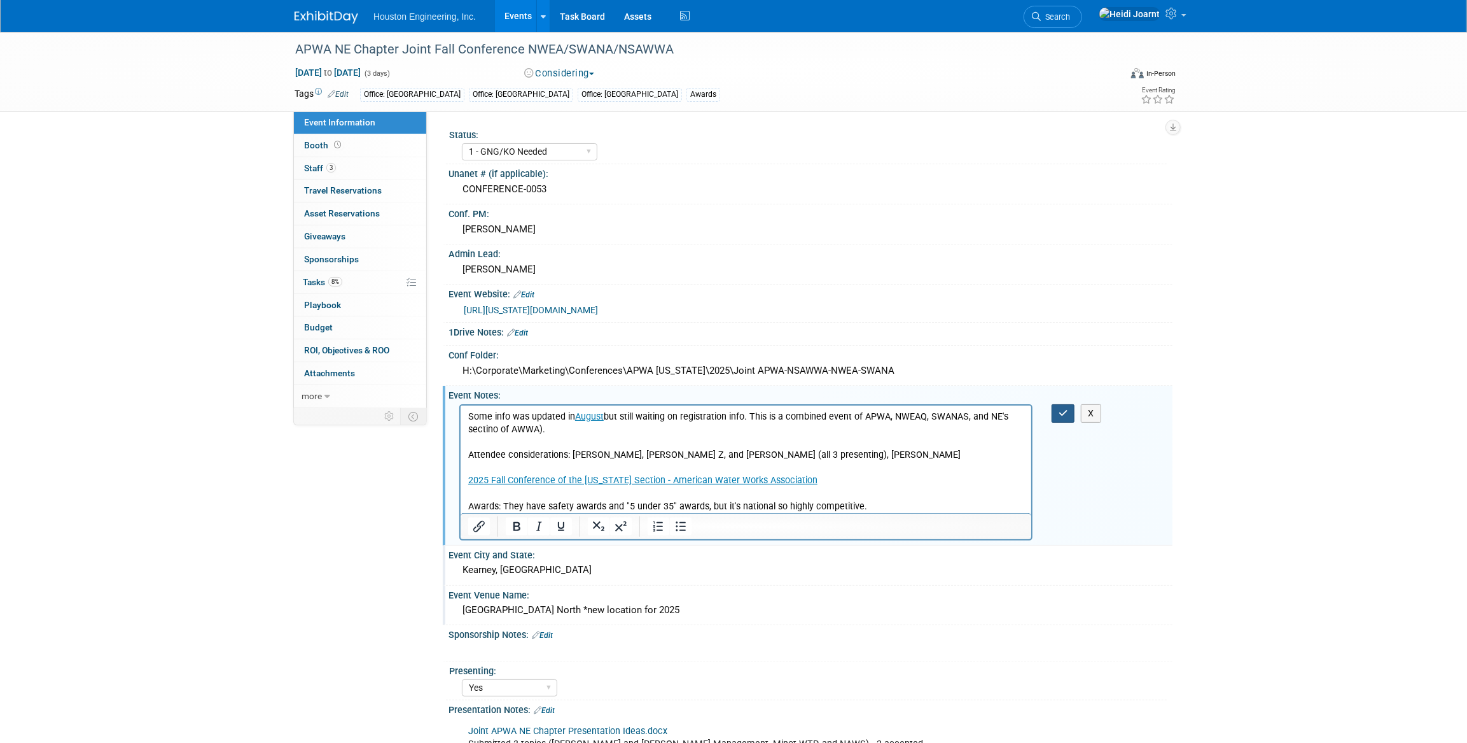
click at [1065, 409] on icon "button" at bounding box center [1064, 413] width 10 height 9
